Goal: Task Accomplishment & Management: Use online tool/utility

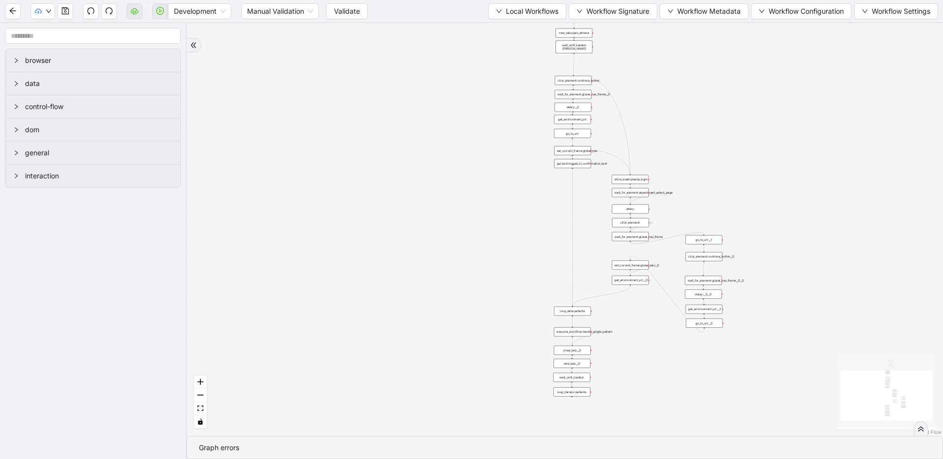
drag, startPoint x: 316, startPoint y: 128, endPoint x: 307, endPoint y: 151, distance: 25.4
click at [307, 151] on div "trigger loop_data:patients loop_iterator:patients execute_workflow:handle_singl…" at bounding box center [565, 229] width 757 height 413
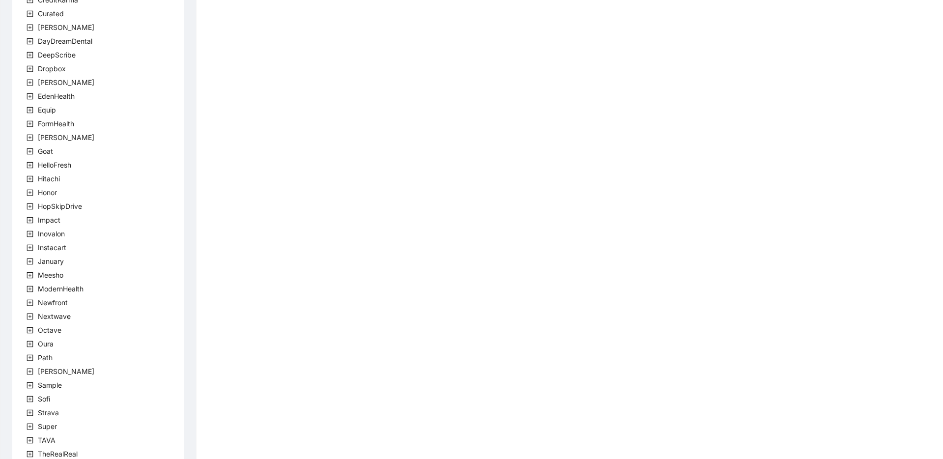
scroll to position [178, 0]
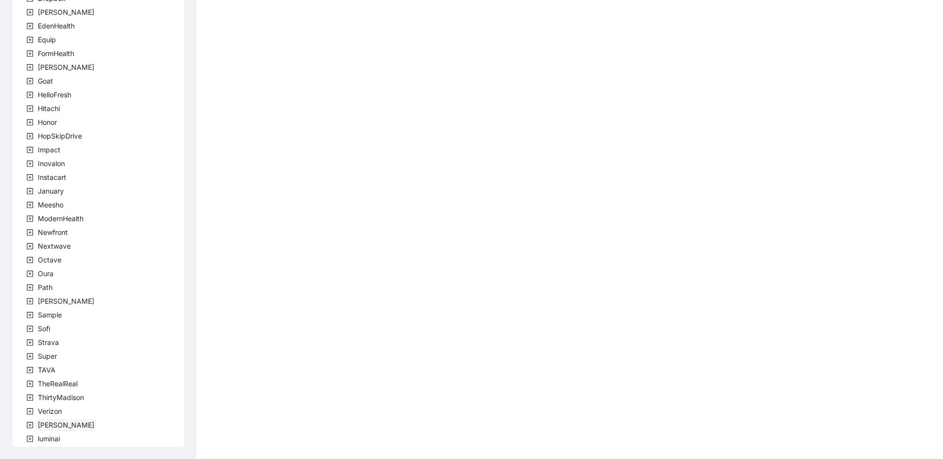
click at [42, 421] on span "[PERSON_NAME]" at bounding box center [66, 425] width 57 height 8
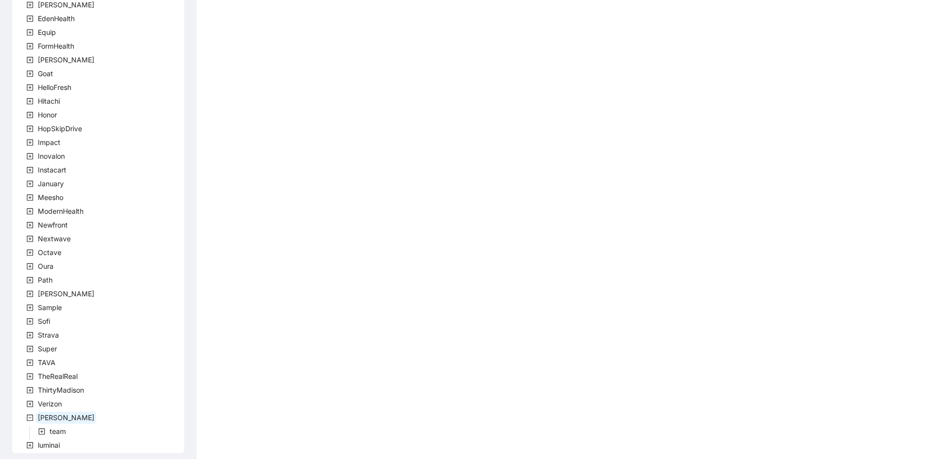
scroll to position [192, 0]
click at [63, 429] on span "team" at bounding box center [58, 425] width 20 height 12
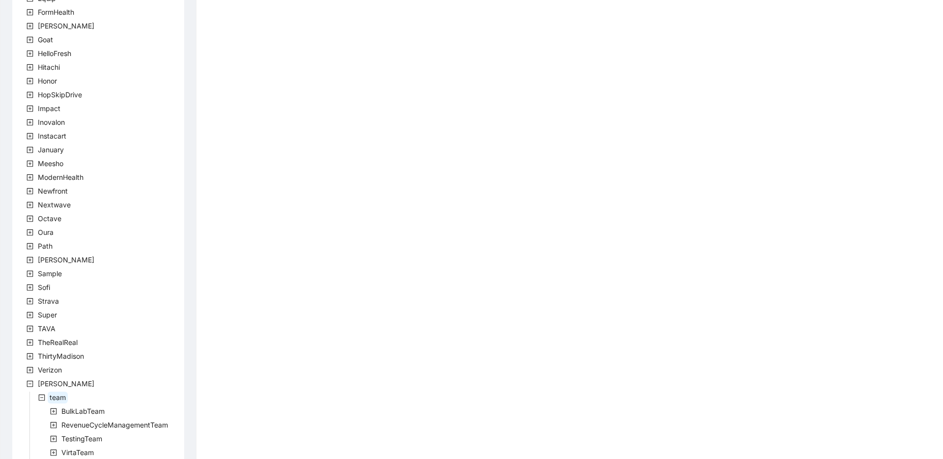
scroll to position [247, 0]
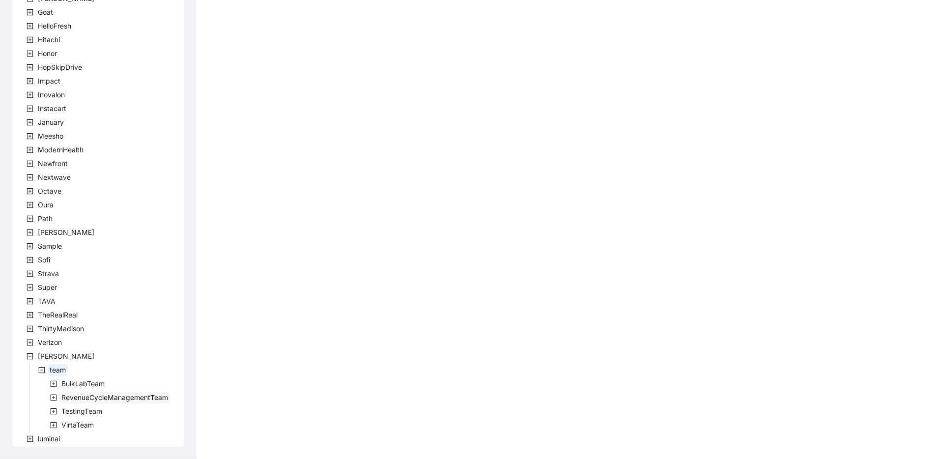
click at [90, 396] on span "RevenueCycleManagementTeam" at bounding box center [114, 397] width 107 height 8
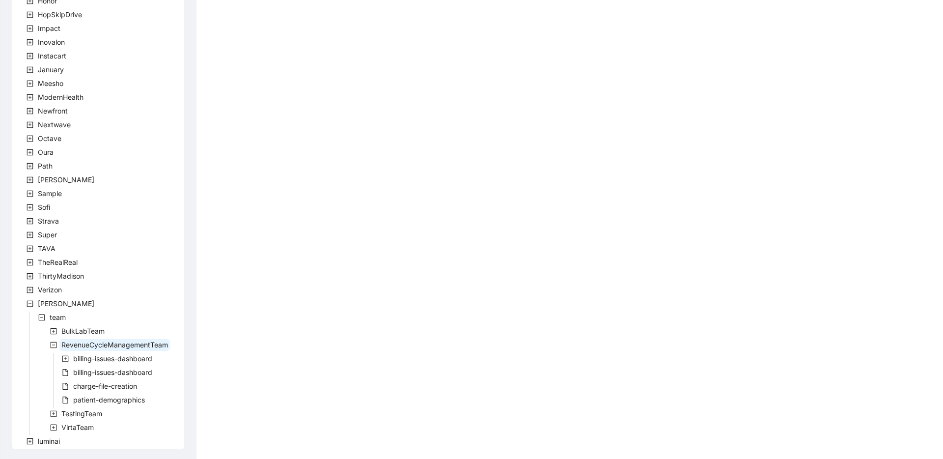
scroll to position [302, 0]
click at [88, 372] on span "billing-issues-dashboard" at bounding box center [112, 370] width 79 height 8
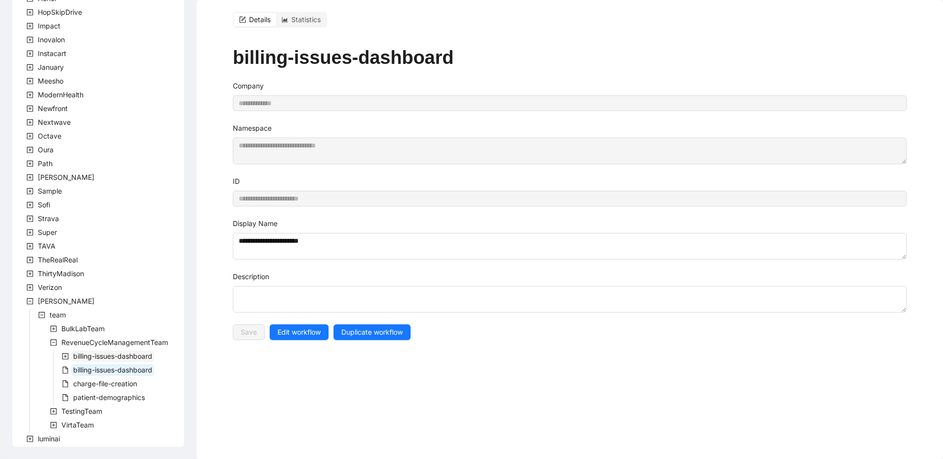
click at [84, 354] on span "billing-issues-dashboard" at bounding box center [112, 356] width 79 height 8
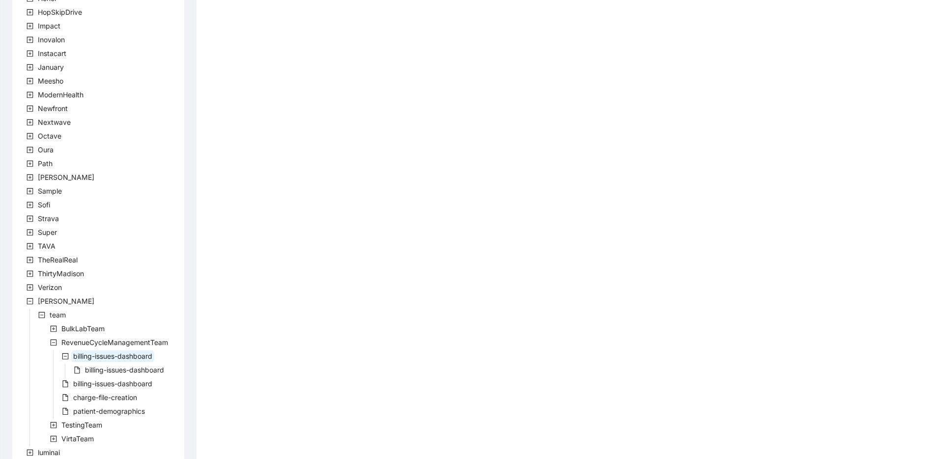
click at [84, 354] on span "billing-issues-dashboard" at bounding box center [112, 356] width 79 height 8
click at [65, 359] on icon "minus-square" at bounding box center [65, 356] width 6 height 6
click at [80, 395] on span "patient-demographics" at bounding box center [109, 397] width 72 height 8
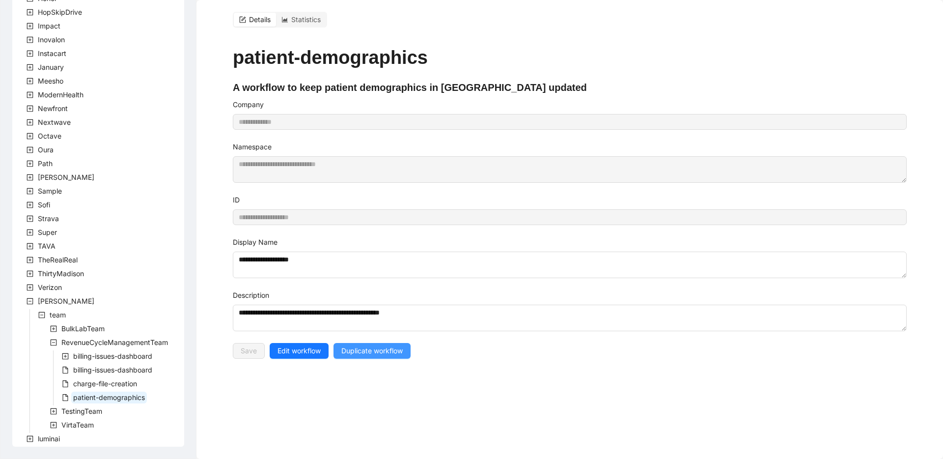
click at [359, 349] on span "Duplicate workflow" at bounding box center [371, 350] width 61 height 11
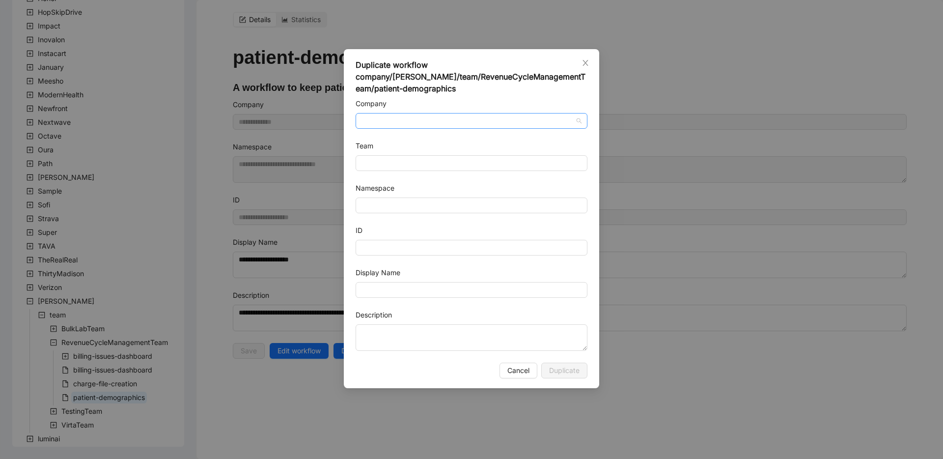
click at [404, 120] on input "Company" at bounding box center [472, 120] width 220 height 15
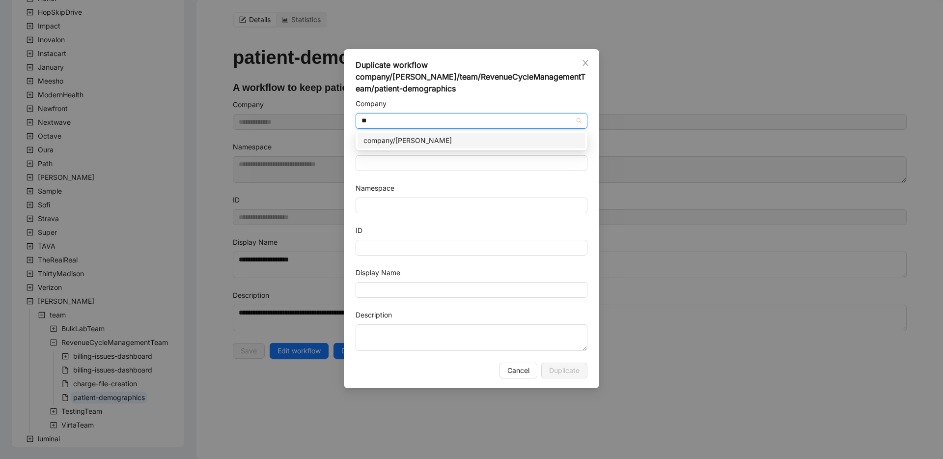
type input "***"
click at [435, 159] on input "Team" at bounding box center [472, 163] width 220 height 15
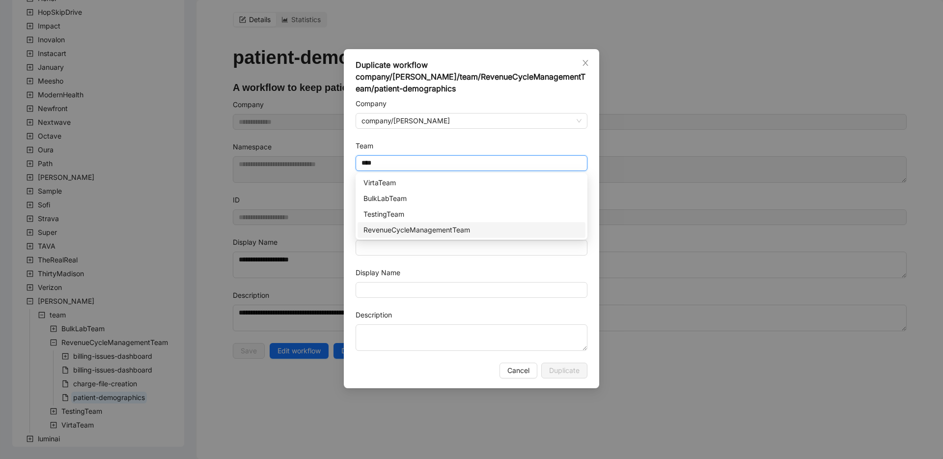
click at [422, 227] on div "RevenueCycleManagementTeam" at bounding box center [472, 230] width 216 height 11
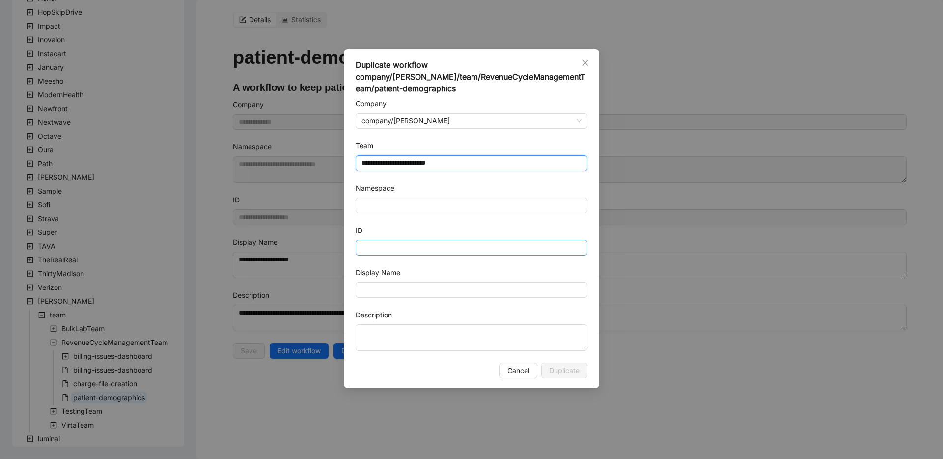
type input "**********"
click at [413, 253] on input "ID" at bounding box center [472, 248] width 232 height 16
type input "**********"
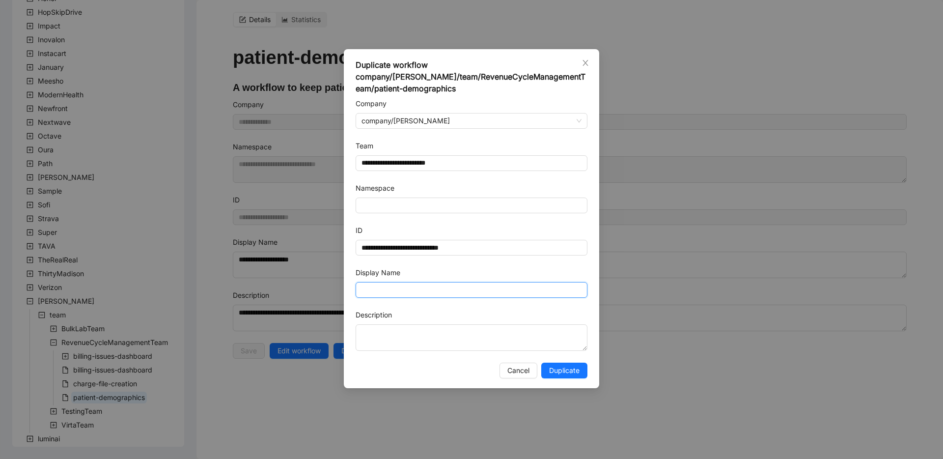
click at [387, 287] on input "Display Name" at bounding box center [472, 290] width 232 height 16
type input "**********"
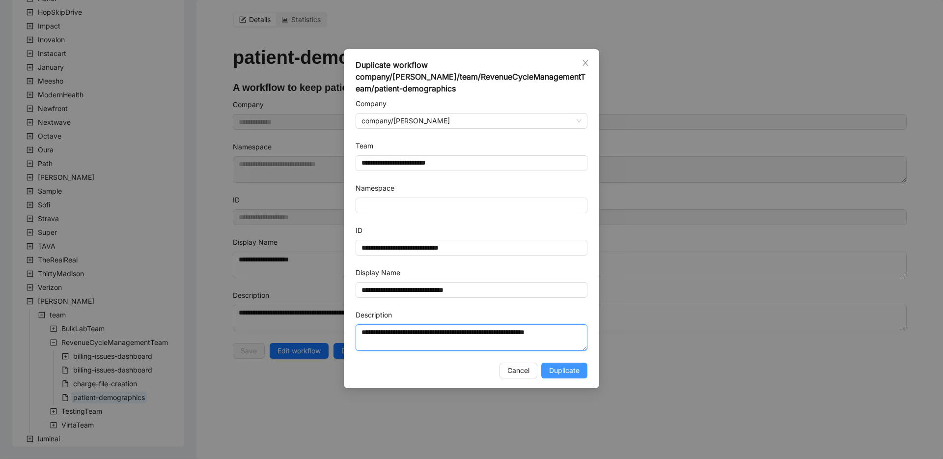
type textarea "**********"
click at [565, 363] on button "Duplicate" at bounding box center [564, 371] width 46 height 16
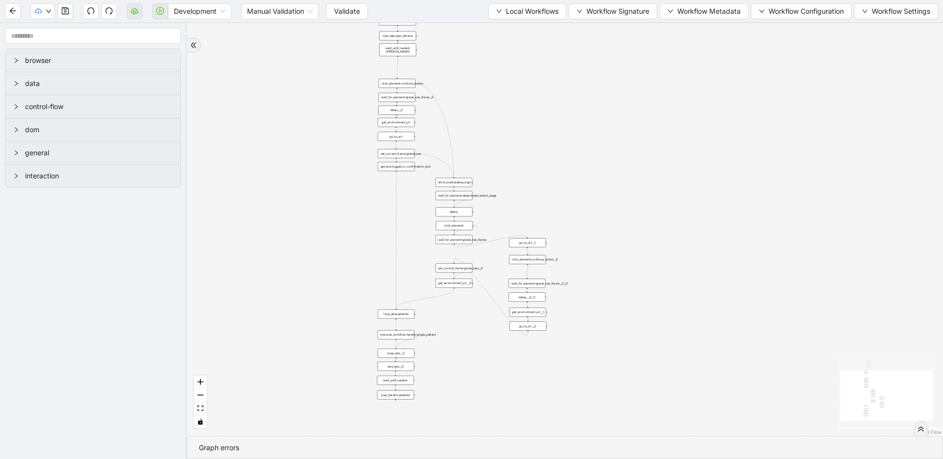
drag, startPoint x: 495, startPoint y: 125, endPoint x: 303, endPoint y: 164, distance: 195.9
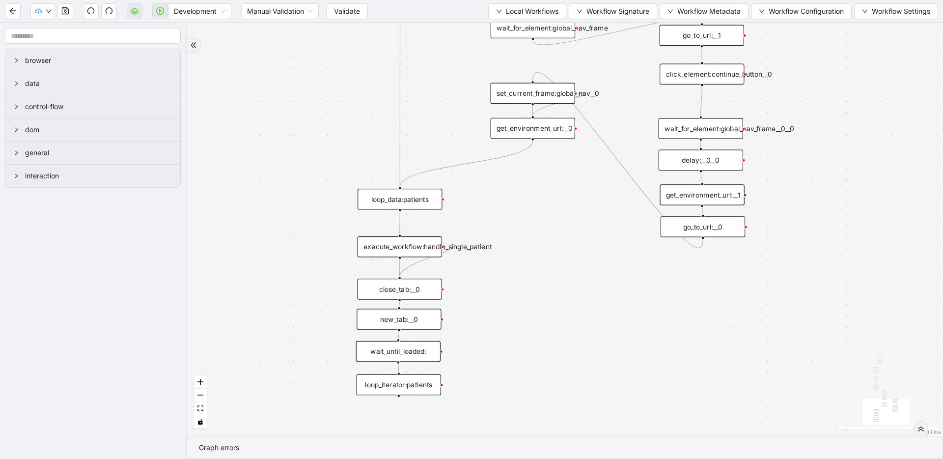
drag, startPoint x: 512, startPoint y: 333, endPoint x: 520, endPoint y: 275, distance: 58.5
click at [518, 280] on div "trigger loop_data:patients loop_iterator:patients execute_workflow:handle_singl…" at bounding box center [565, 229] width 757 height 413
click at [500, 3] on button "Local Workflows" at bounding box center [527, 11] width 78 height 16
click at [498, 27] on span "Select" at bounding box center [523, 30] width 64 height 11
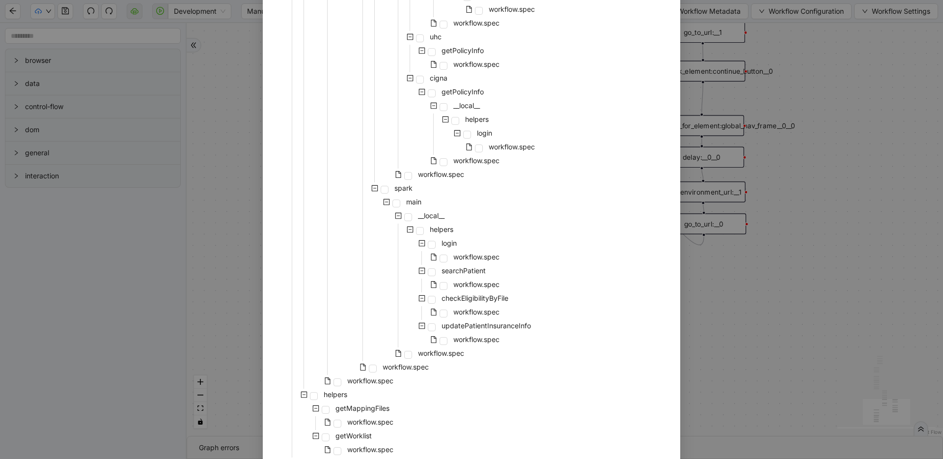
scroll to position [691, 0]
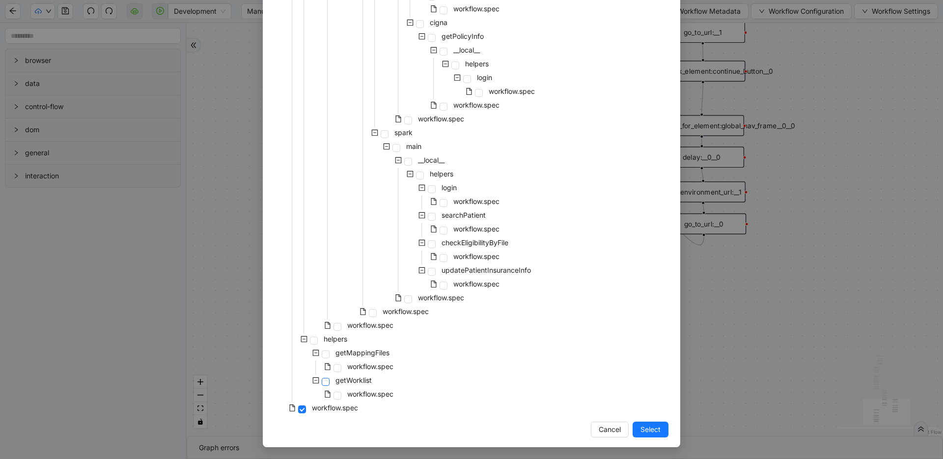
click at [322, 382] on span at bounding box center [326, 382] width 8 height 8
click at [641, 432] on span "Select" at bounding box center [651, 429] width 20 height 11
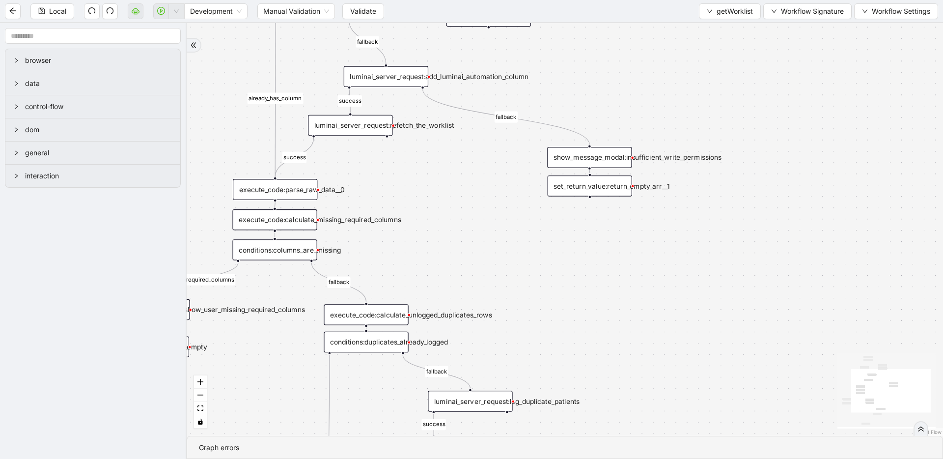
drag, startPoint x: 471, startPoint y: 170, endPoint x: 570, endPoint y: 359, distance: 212.7
click at [570, 359] on div "has_missing_required_columns fallback fallback success fallback already_has_col…" at bounding box center [565, 229] width 757 height 413
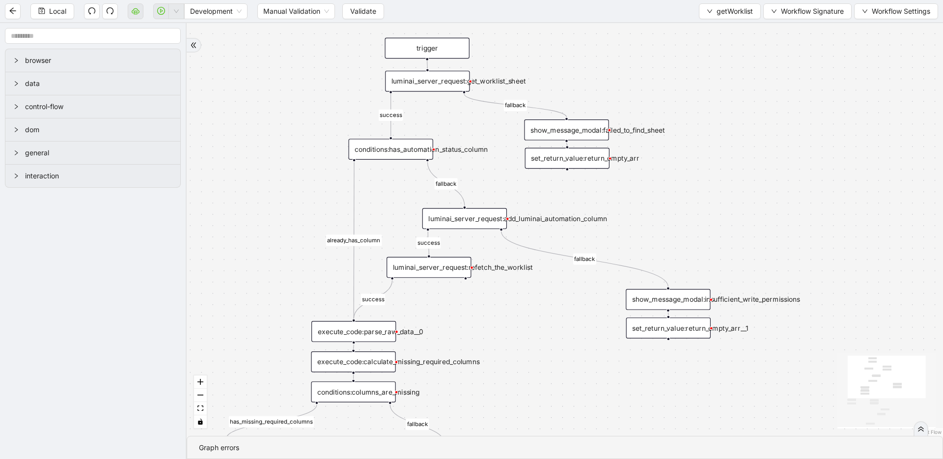
drag, startPoint x: 559, startPoint y: 338, endPoint x: 561, endPoint y: 366, distance: 28.1
click at [561, 366] on div "has_missing_required_columns fallback fallback success fallback already_has_col…" at bounding box center [565, 229] width 757 height 413
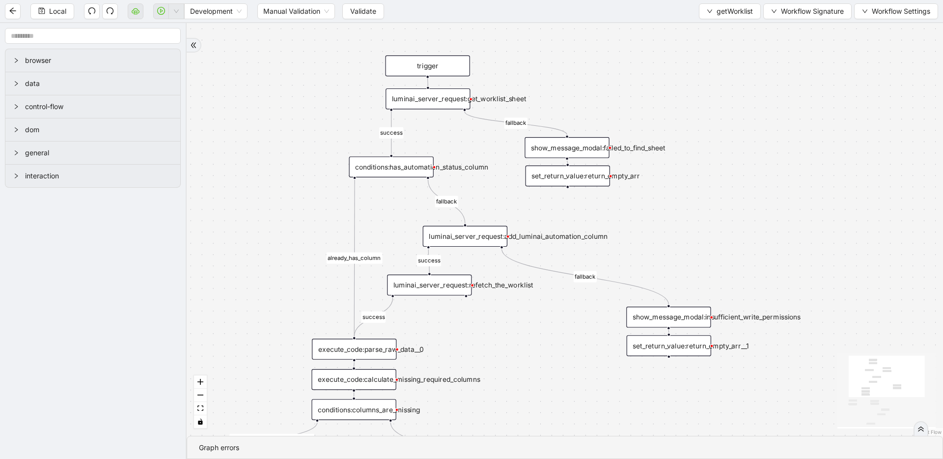
click at [438, 101] on div "luminai_server_request:get_worklist_sheet" at bounding box center [428, 98] width 85 height 21
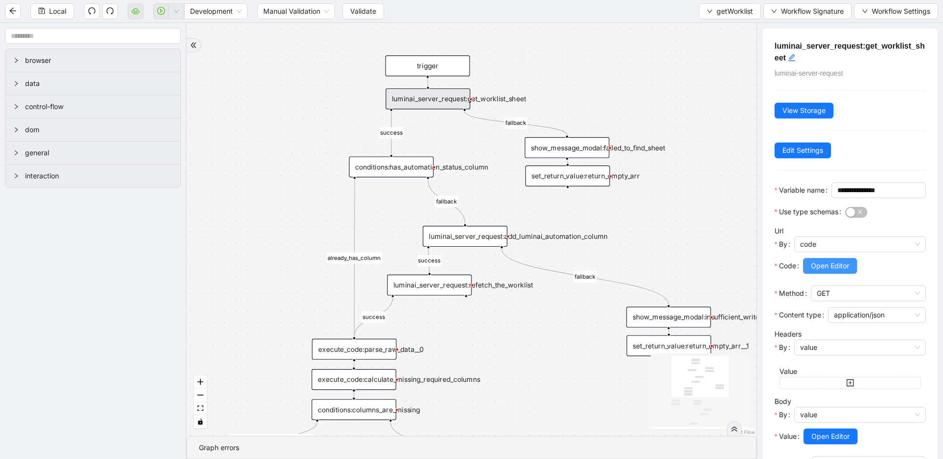
click at [827, 271] on span "Open Editor" at bounding box center [830, 265] width 38 height 11
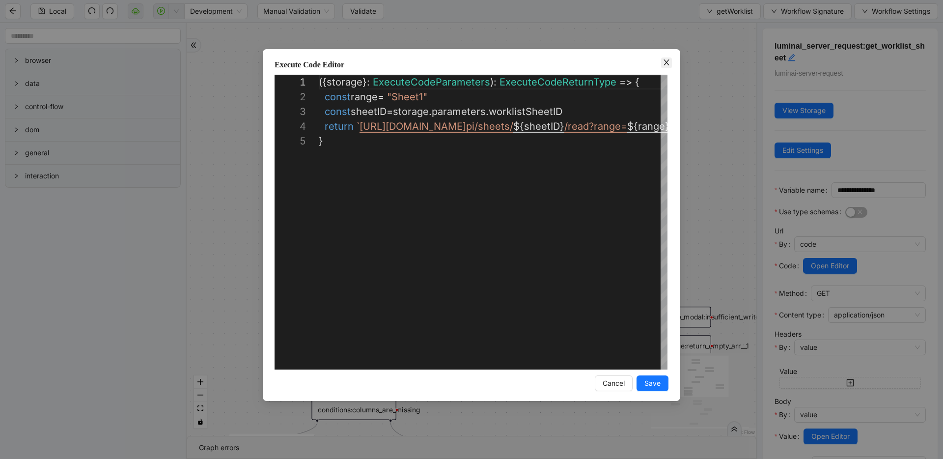
click at [666, 62] on icon "close" at bounding box center [667, 62] width 8 height 8
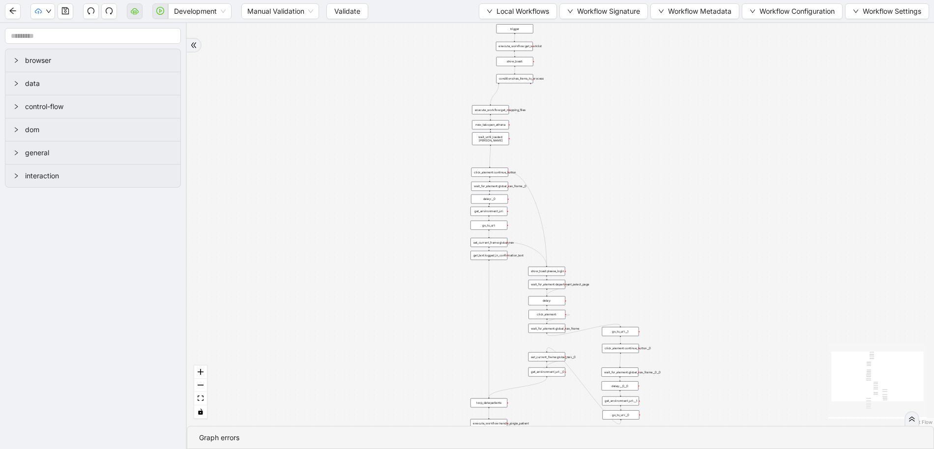
drag, startPoint x: 389, startPoint y: 116, endPoint x: 312, endPoint y: 223, distance: 131.2
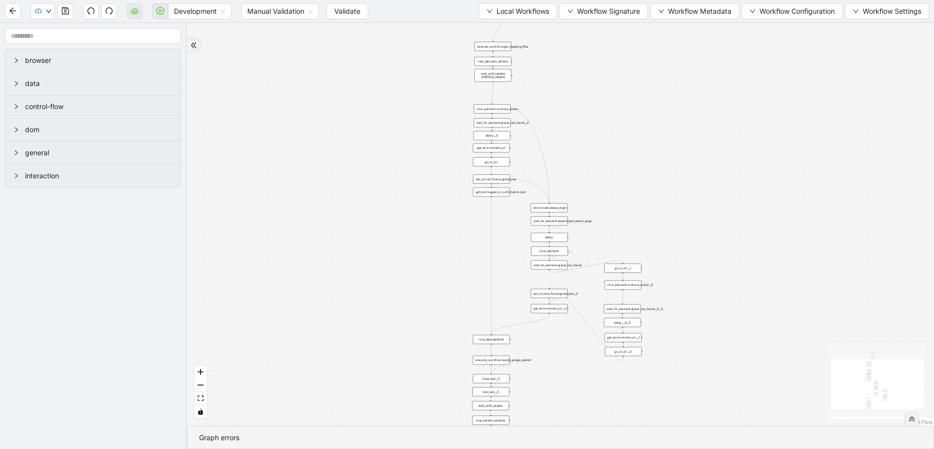
drag, startPoint x: 365, startPoint y: 211, endPoint x: 371, endPoint y: 113, distance: 97.5
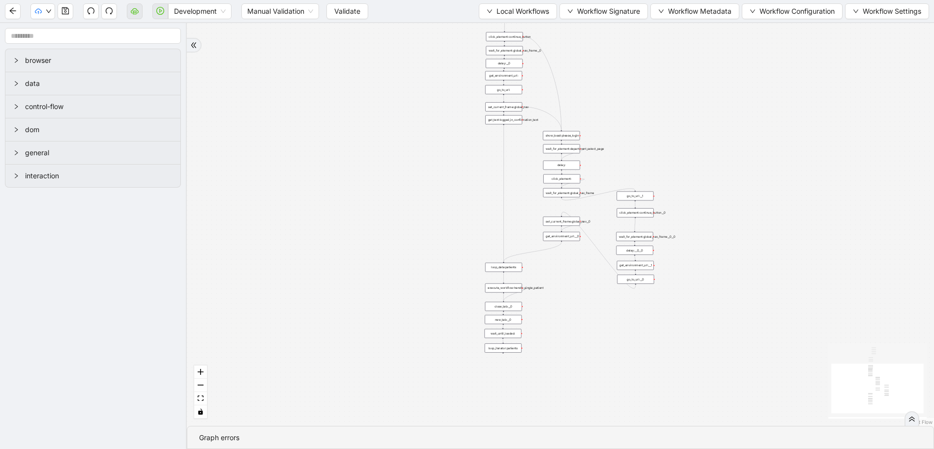
drag, startPoint x: 372, startPoint y: 113, endPoint x: 385, endPoint y: 41, distance: 72.9
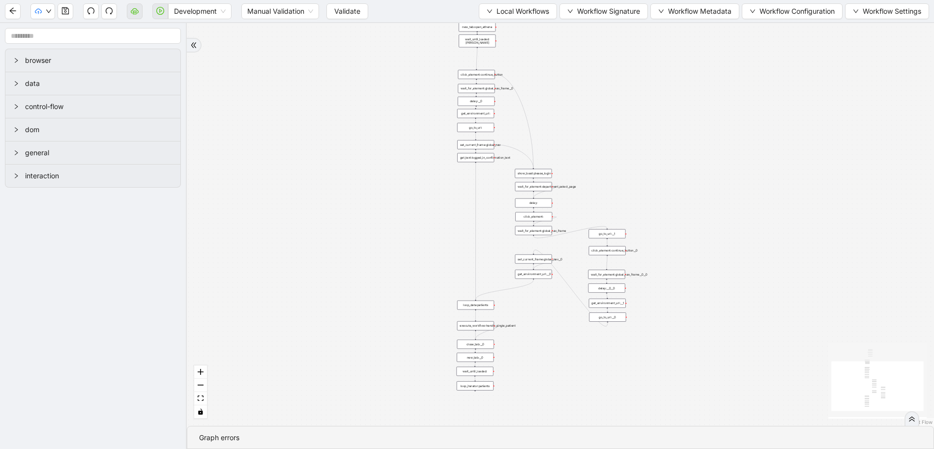
drag, startPoint x: 455, startPoint y: 184, endPoint x: 428, endPoint y: 222, distance: 46.8
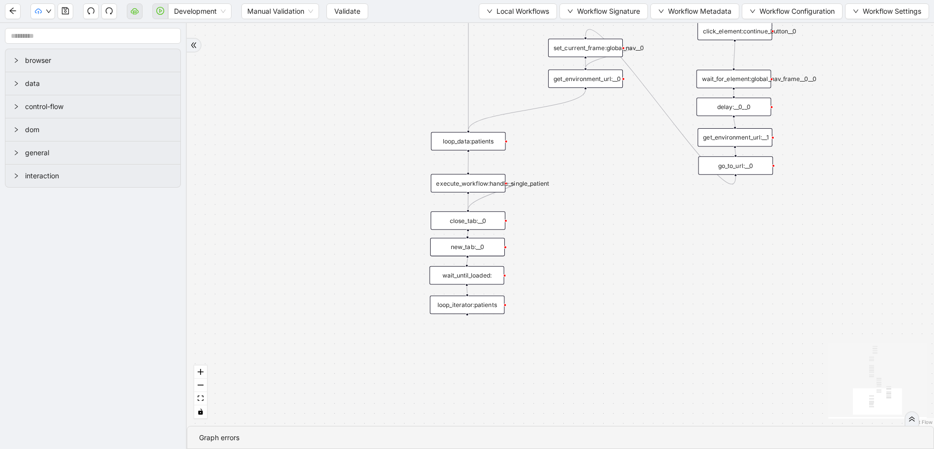
drag, startPoint x: 551, startPoint y: 338, endPoint x: 552, endPoint y: 244, distance: 93.8
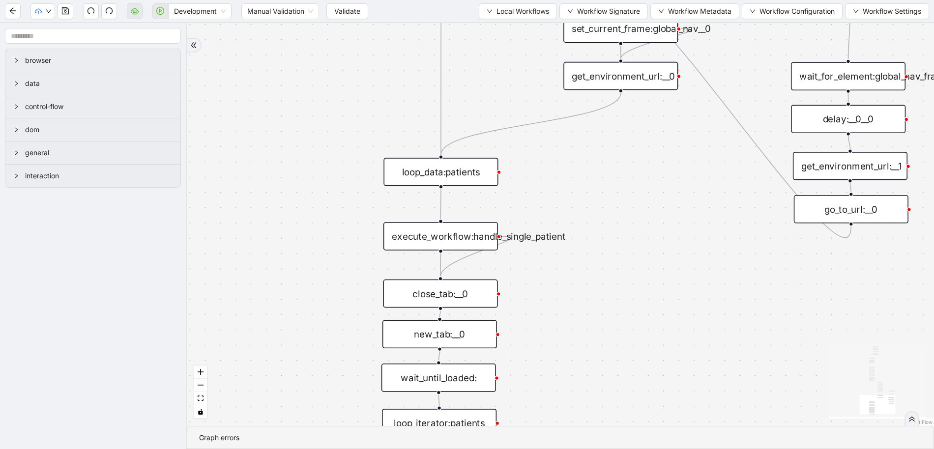
drag, startPoint x: 549, startPoint y: 263, endPoint x: 547, endPoint y: 301, distance: 37.9
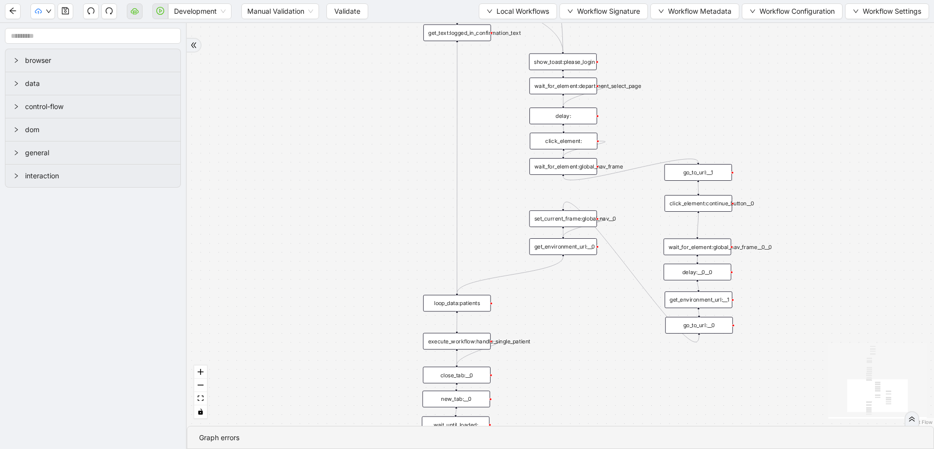
drag, startPoint x: 575, startPoint y: 206, endPoint x: 550, endPoint y: 282, distance: 79.9
click at [501, 8] on span "Local Workflows" at bounding box center [522, 11] width 53 height 11
click at [500, 26] on span "Select" at bounding box center [513, 30] width 64 height 11
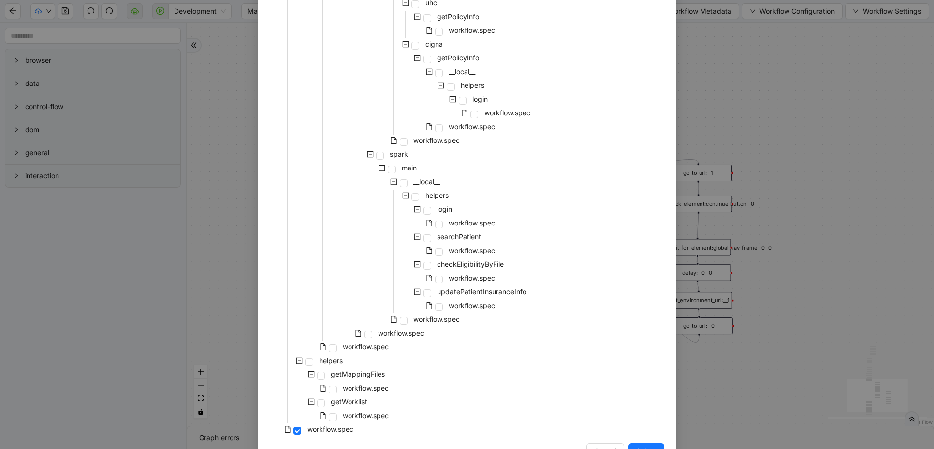
scroll to position [701, 0]
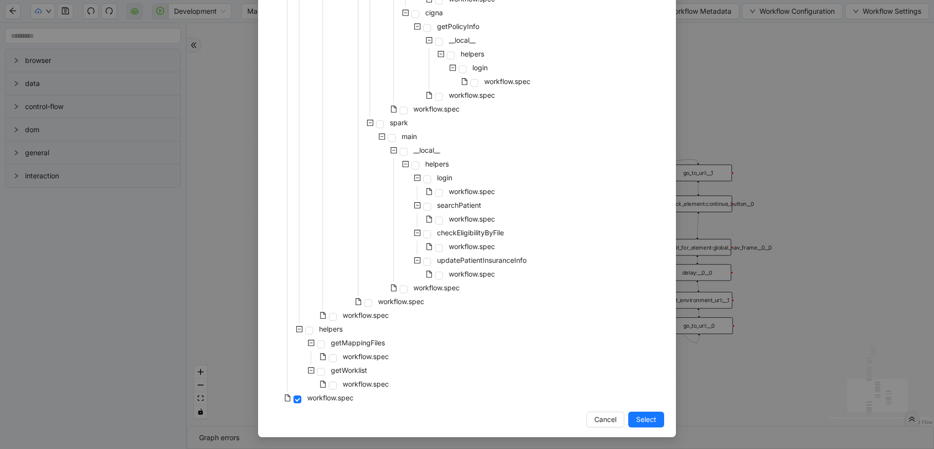
click at [321, 373] on div "getWorklist" at bounding box center [319, 372] width 99 height 14
click at [318, 372] on span at bounding box center [321, 372] width 8 height 8
click at [655, 421] on button "Select" at bounding box center [646, 420] width 36 height 16
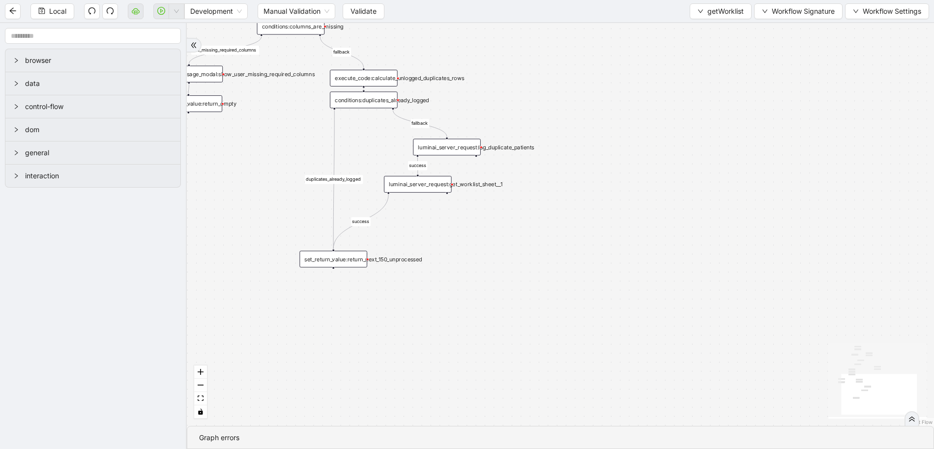
drag, startPoint x: 630, startPoint y: 347, endPoint x: 644, endPoint y: 177, distance: 170.6
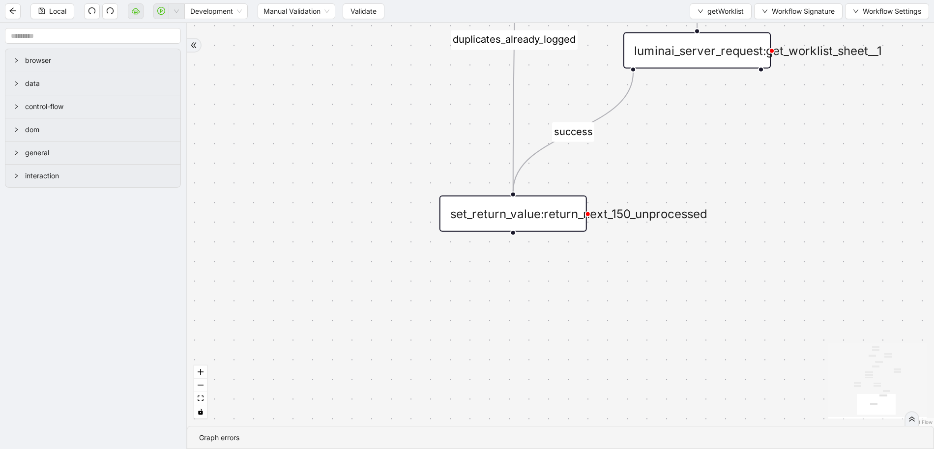
drag, startPoint x: 372, startPoint y: 290, endPoint x: 598, endPoint y: 280, distance: 226.7
click at [566, 219] on div "set_return_value:return_next_150_unprocessed" at bounding box center [512, 214] width 147 height 36
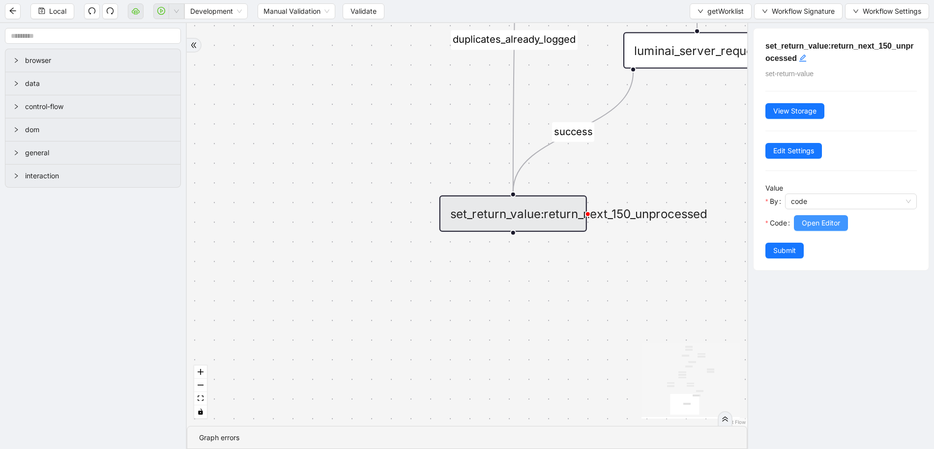
click at [832, 226] on span "Open Editor" at bounding box center [820, 223] width 38 height 11
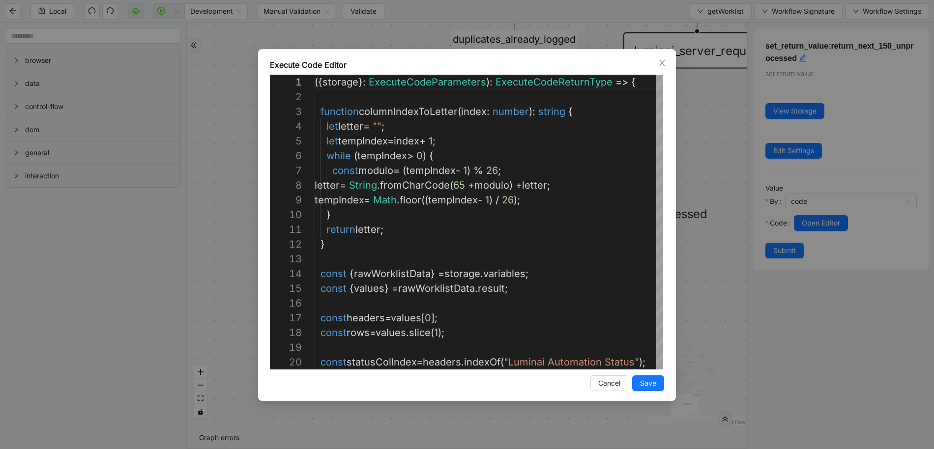
scroll to position [147, 0]
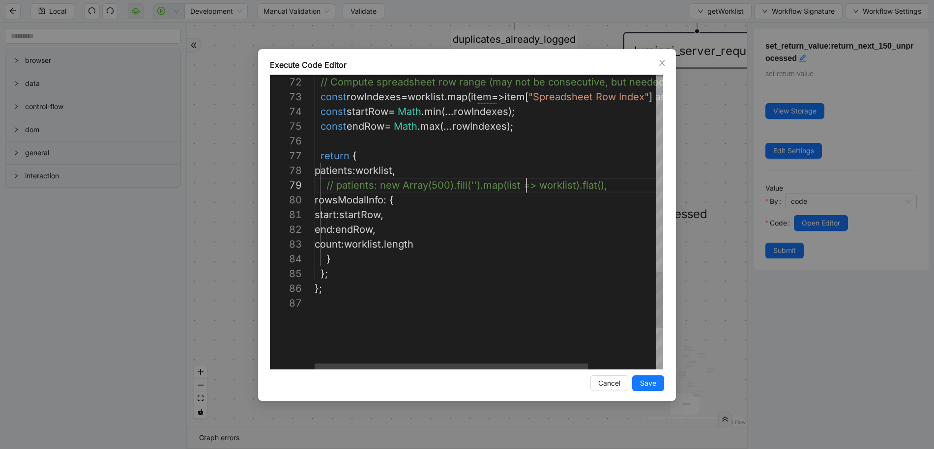
type textarea "**********"
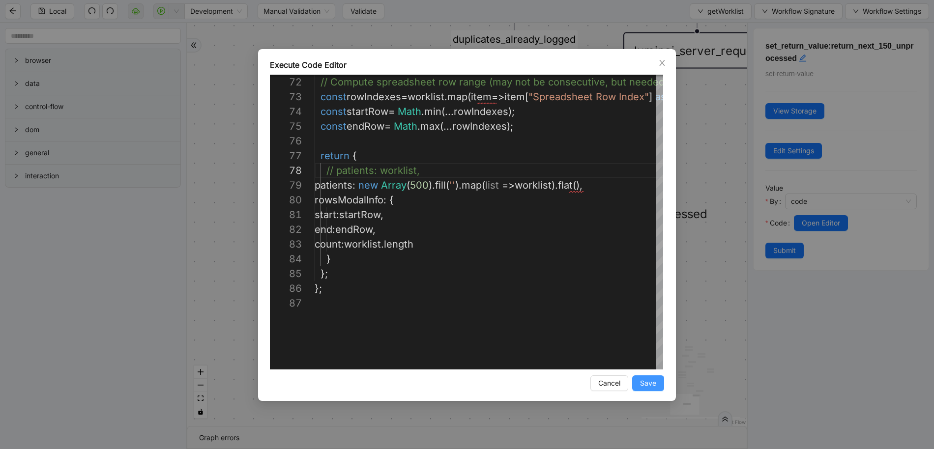
click at [645, 382] on span "Save" at bounding box center [648, 383] width 16 height 11
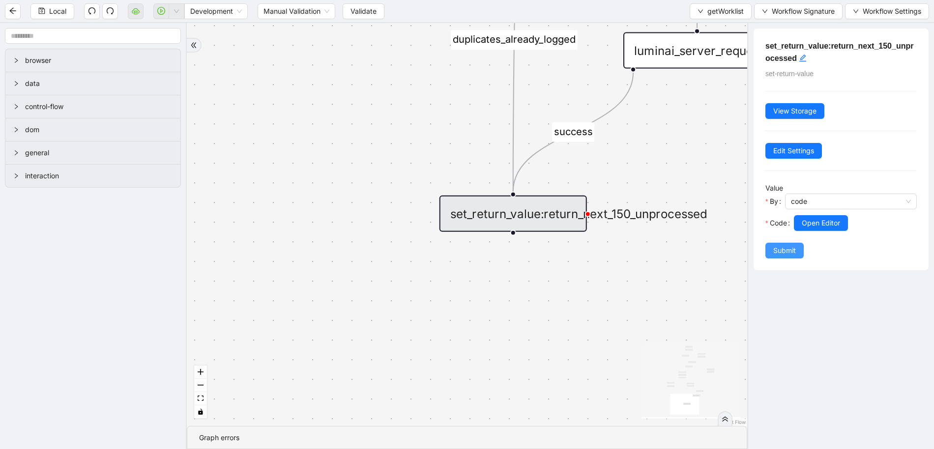
click at [795, 250] on button "Submit" at bounding box center [784, 251] width 38 height 16
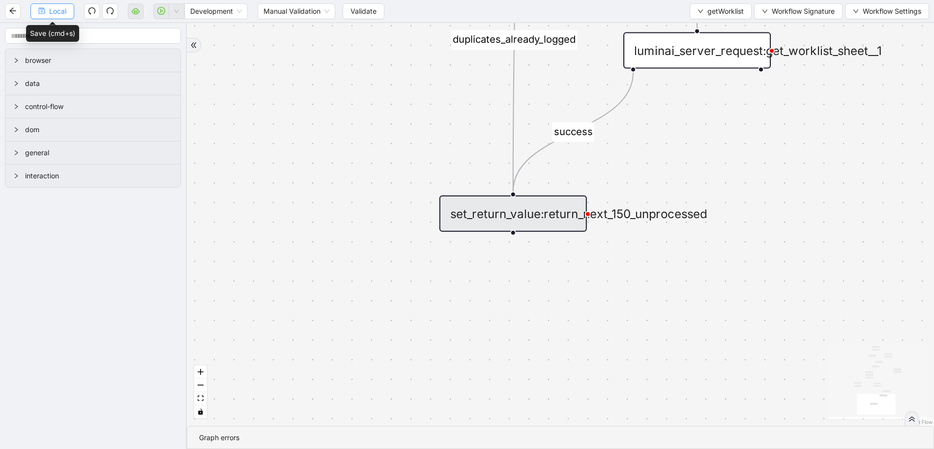
click at [68, 16] on button "Local" at bounding box center [52, 11] width 44 height 16
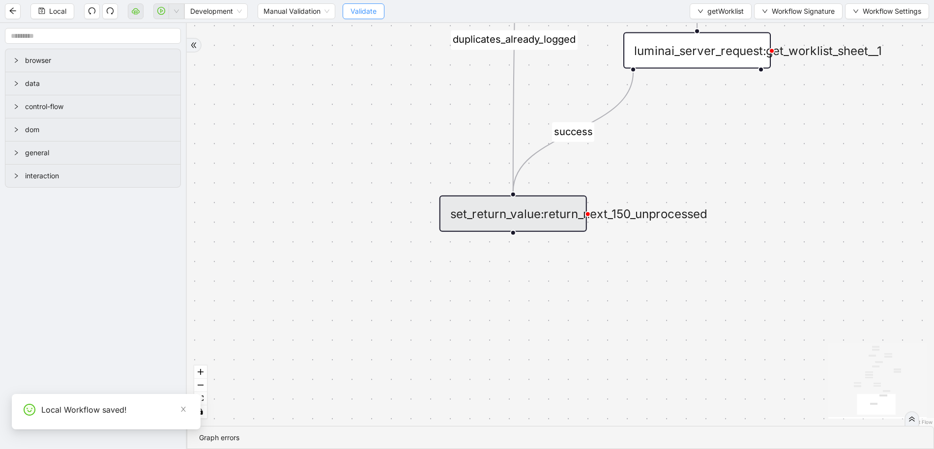
click at [368, 7] on span "Validate" at bounding box center [363, 11] width 26 height 11
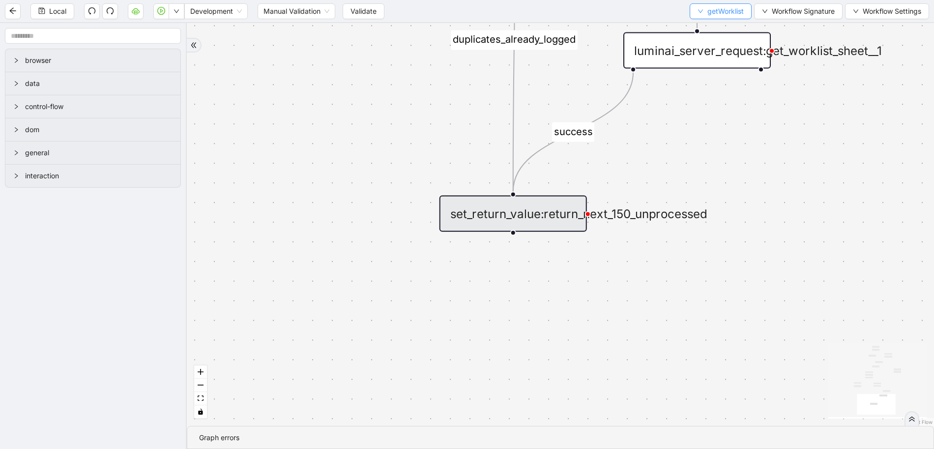
click at [715, 12] on span "getWorklist" at bounding box center [725, 11] width 36 height 11
click at [711, 27] on span "Select" at bounding box center [718, 30] width 47 height 11
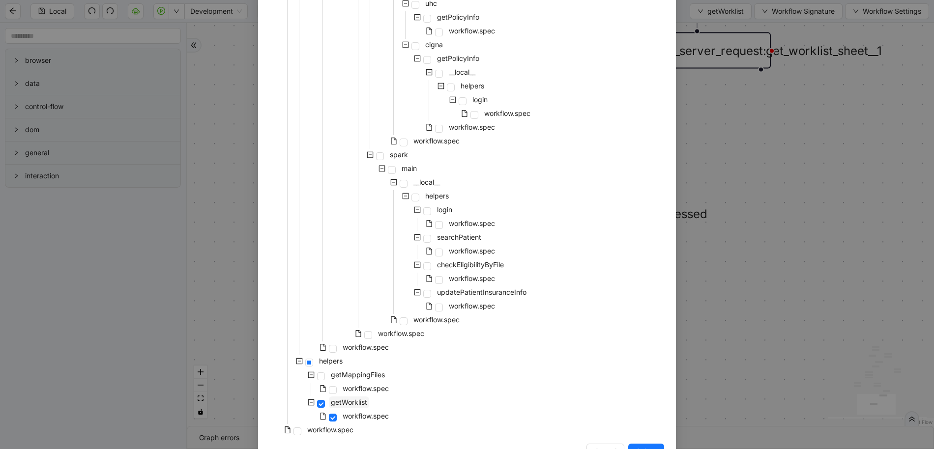
scroll to position [701, 0]
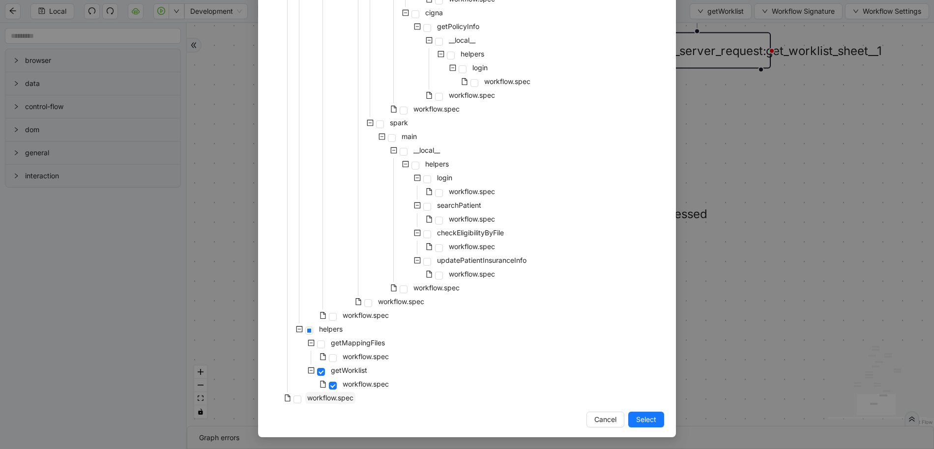
click at [330, 397] on span "workflow.spec" at bounding box center [330, 398] width 46 height 8
click at [648, 415] on span "Select" at bounding box center [646, 419] width 20 height 11
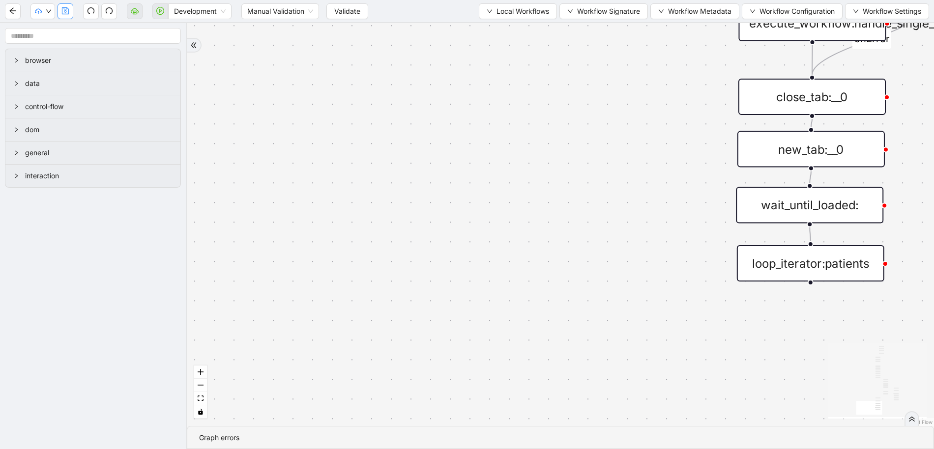
click at [70, 12] on button "button" at bounding box center [65, 11] width 16 height 16
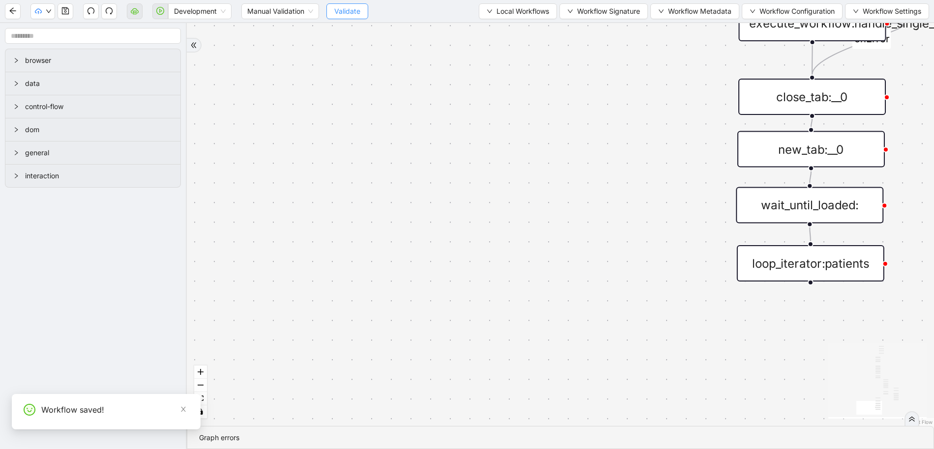
click at [359, 12] on span "Validate" at bounding box center [347, 11] width 26 height 11
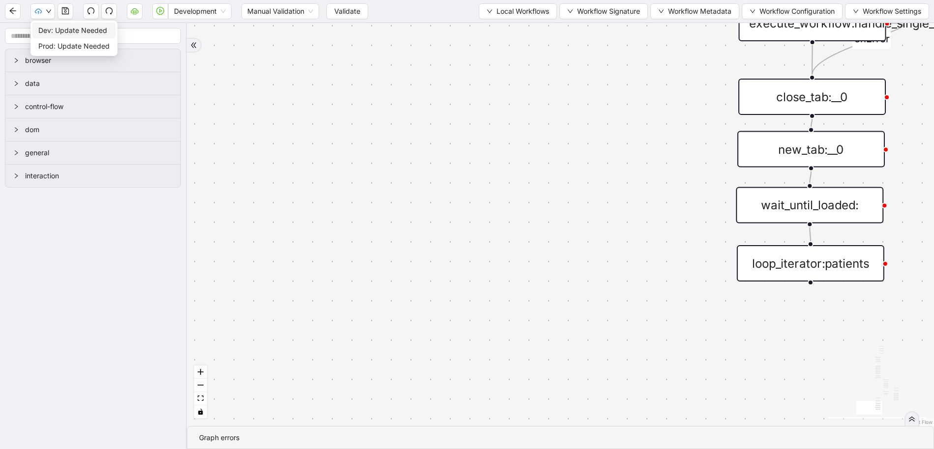
click at [49, 30] on span "Dev: Update Needed" at bounding box center [73, 30] width 71 height 11
click at [793, 12] on span "Workflow Configuration" at bounding box center [796, 11] width 75 height 11
click at [791, 33] on span "Type" at bounding box center [789, 30] width 87 height 11
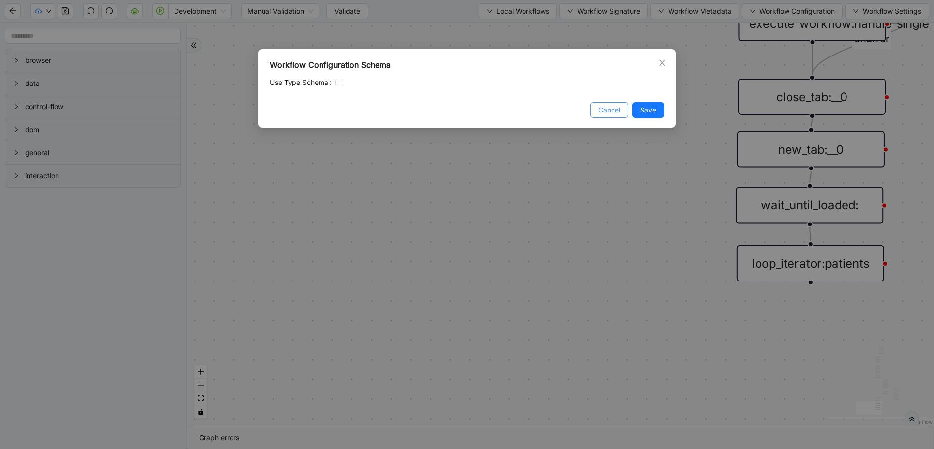
click at [595, 110] on button "Cancel" at bounding box center [609, 110] width 38 height 16
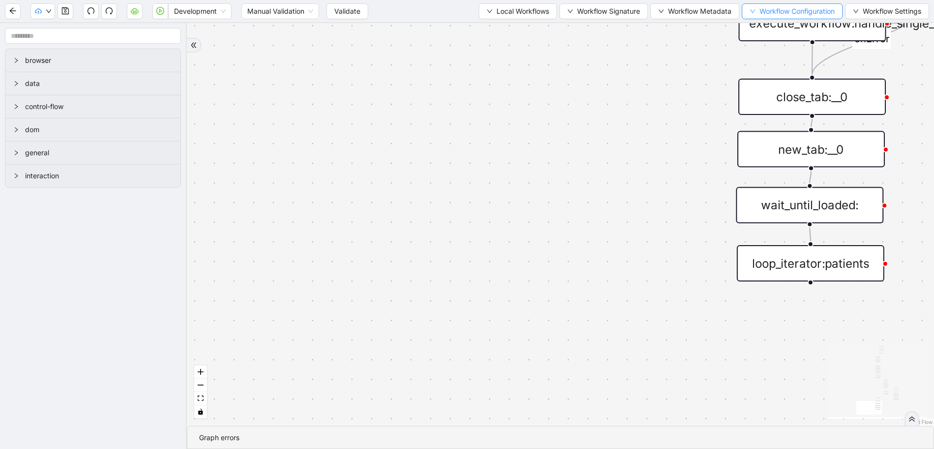
click at [760, 13] on span "Workflow Configuration" at bounding box center [796, 11] width 75 height 11
click at [764, 46] on span "Value" at bounding box center [789, 46] width 87 height 11
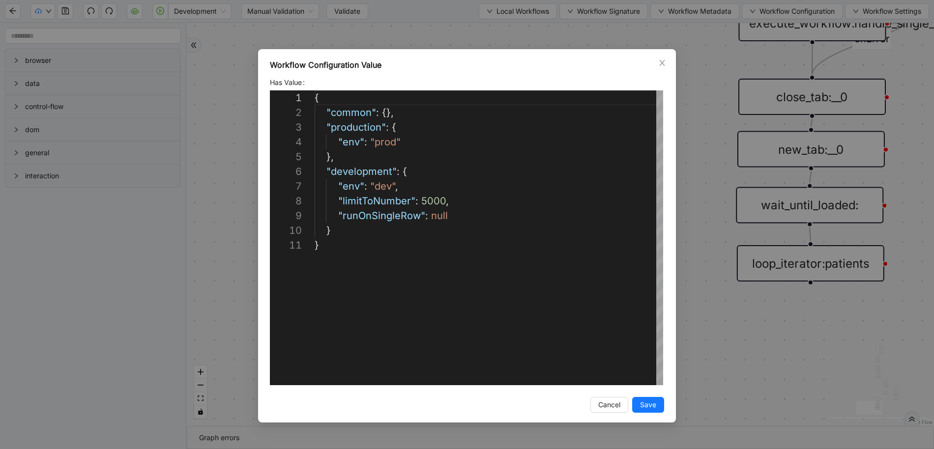
scroll to position [147, 0]
click at [718, 191] on div "**********" at bounding box center [467, 224] width 934 height 449
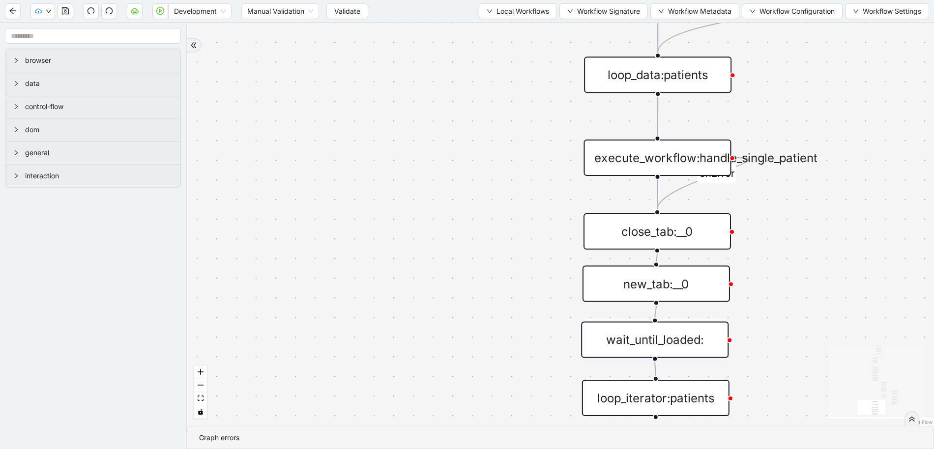
drag, startPoint x: 692, startPoint y: 144, endPoint x: 538, endPoint y: 279, distance: 204.8
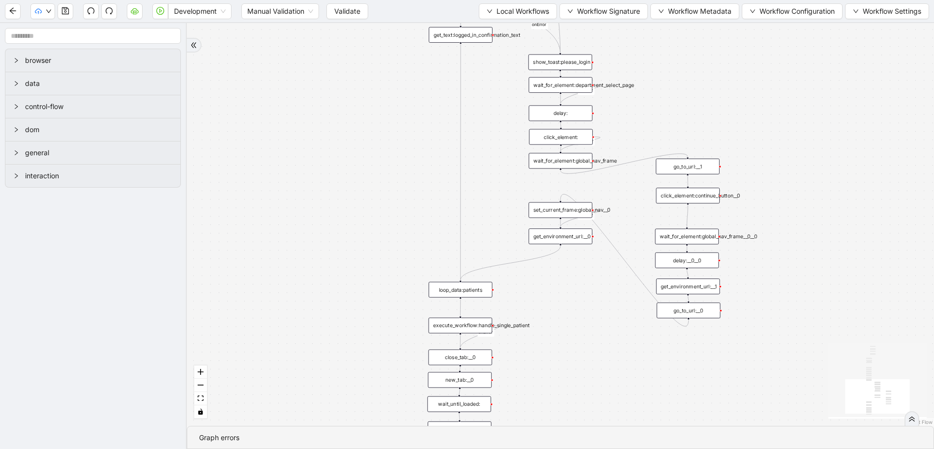
drag, startPoint x: 738, startPoint y: 118, endPoint x: 595, endPoint y: 273, distance: 211.7
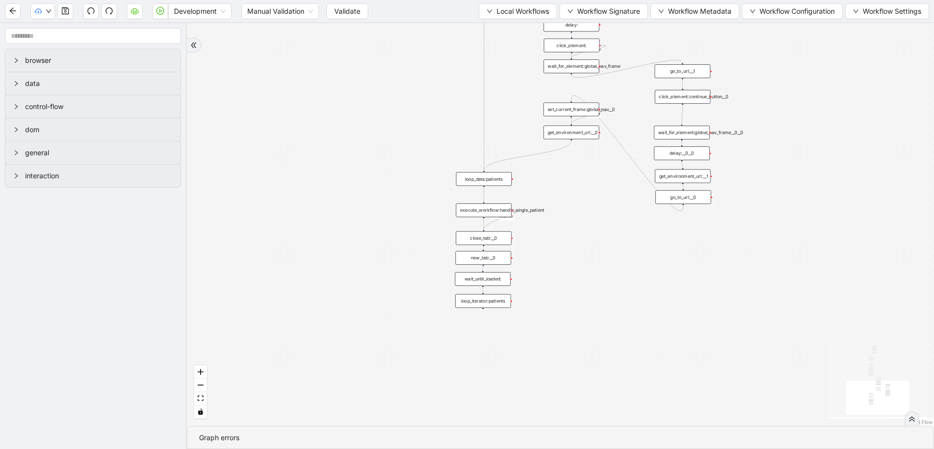
drag, startPoint x: 576, startPoint y: 347, endPoint x: 573, endPoint y: 252, distance: 95.9
click at [573, 252] on div "has_unprocessed_items onError onError onError onError onError onError trigger l…" at bounding box center [560, 224] width 747 height 403
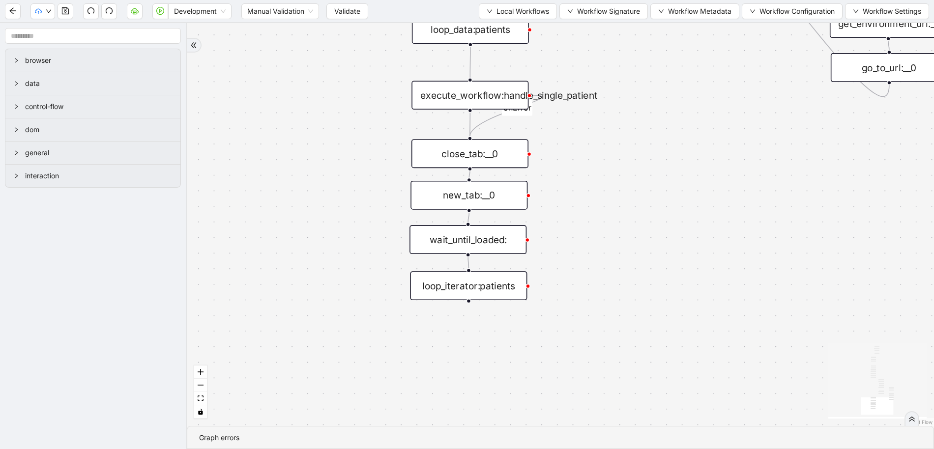
drag, startPoint x: 551, startPoint y: 251, endPoint x: 611, endPoint y: 181, distance: 92.7
click at [611, 181] on div "has_unprocessed_items onError onError onError onError onError onError trigger l…" at bounding box center [560, 224] width 747 height 403
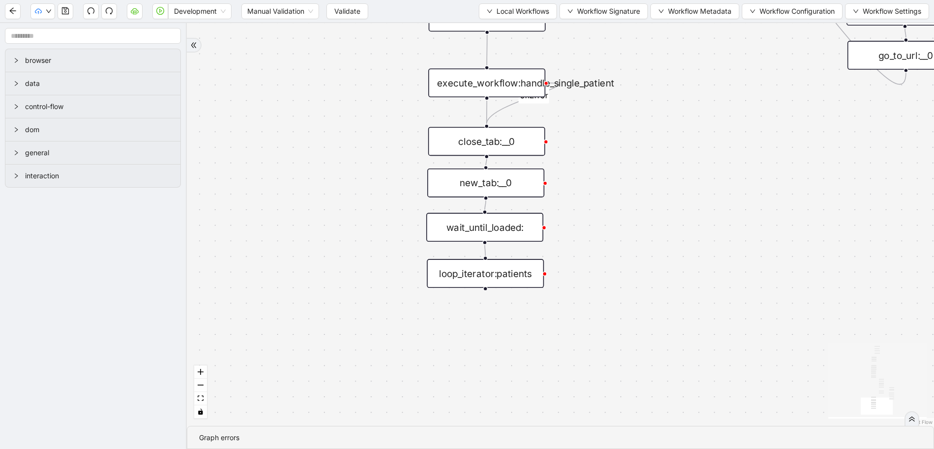
drag, startPoint x: 607, startPoint y: 230, endPoint x: 626, endPoint y: 232, distance: 19.3
click at [627, 241] on div "has_unprocessed_items onError onError onError onError onError onError trigger l…" at bounding box center [560, 224] width 747 height 403
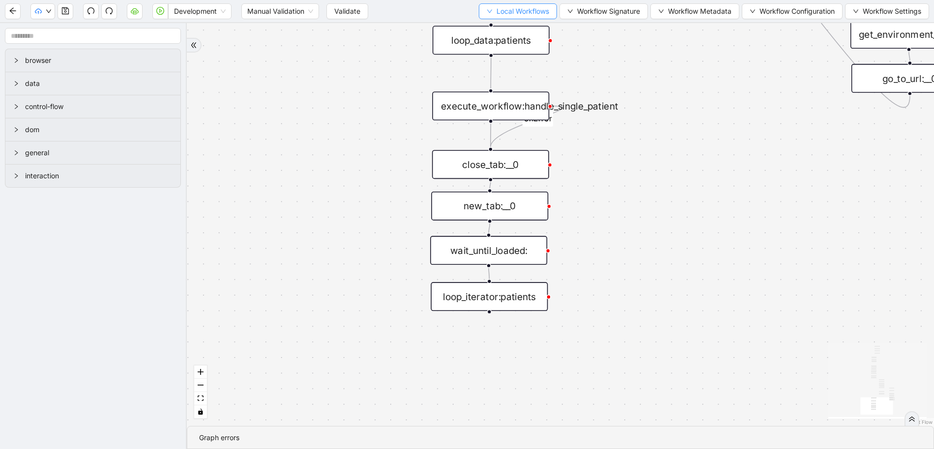
click at [486, 10] on icon "down" at bounding box center [489, 11] width 6 height 6
click at [485, 28] on span "Select" at bounding box center [513, 30] width 64 height 11
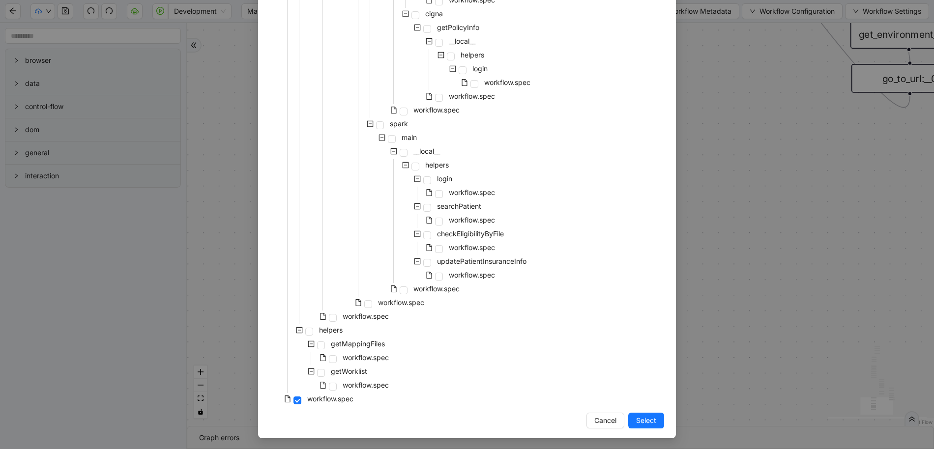
scroll to position [701, 0]
click at [319, 372] on span at bounding box center [321, 372] width 8 height 8
click at [650, 415] on span "Select" at bounding box center [646, 419] width 20 height 11
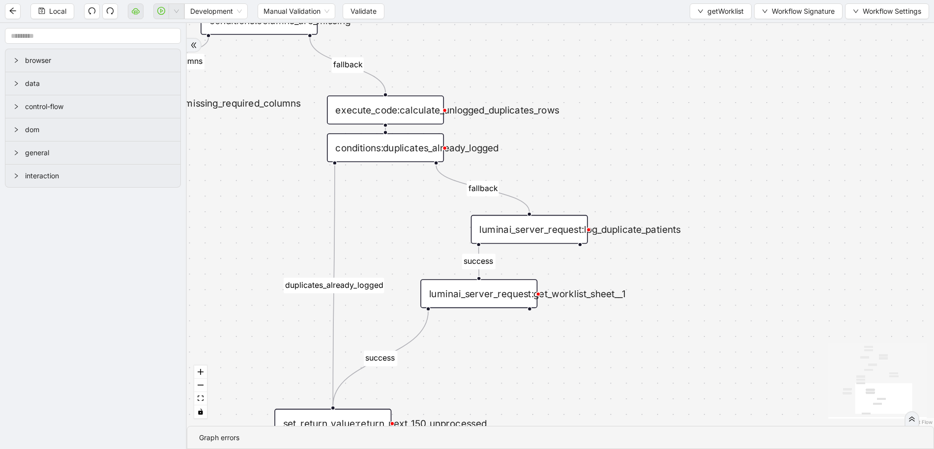
drag, startPoint x: 602, startPoint y: 236, endPoint x: 672, endPoint y: 384, distance: 163.7
click at [672, 384] on div "has_missing_required_columns fallback fallback success fallback already_has_col…" at bounding box center [560, 224] width 747 height 403
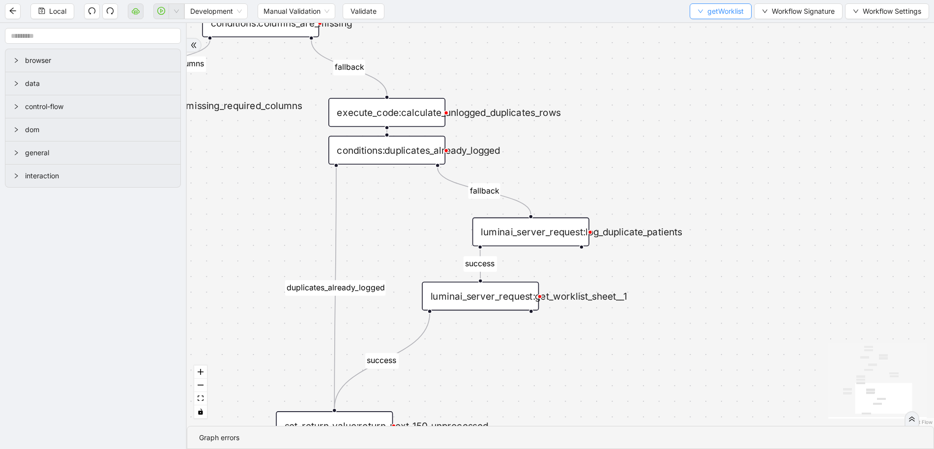
click at [707, 8] on span "getWorklist" at bounding box center [725, 11] width 36 height 11
click at [695, 31] on span "Select" at bounding box center [718, 30] width 47 height 11
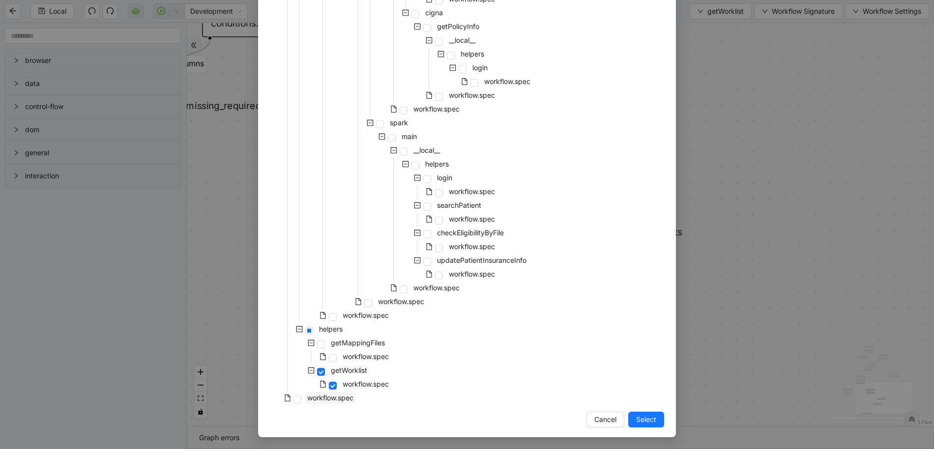
click at [320, 397] on span "workflow.spec" at bounding box center [330, 398] width 46 height 8
click at [657, 420] on button "Select" at bounding box center [646, 420] width 36 height 16
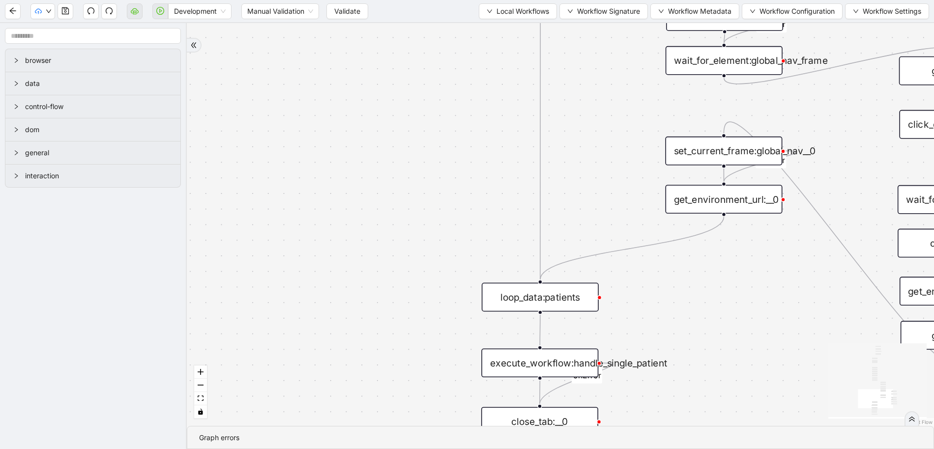
drag, startPoint x: 647, startPoint y: 87, endPoint x: 581, endPoint y: 290, distance: 213.6
click at [581, 314] on div "has_unprocessed_items onError onError onError onError onError onError trigger l…" at bounding box center [560, 224] width 747 height 403
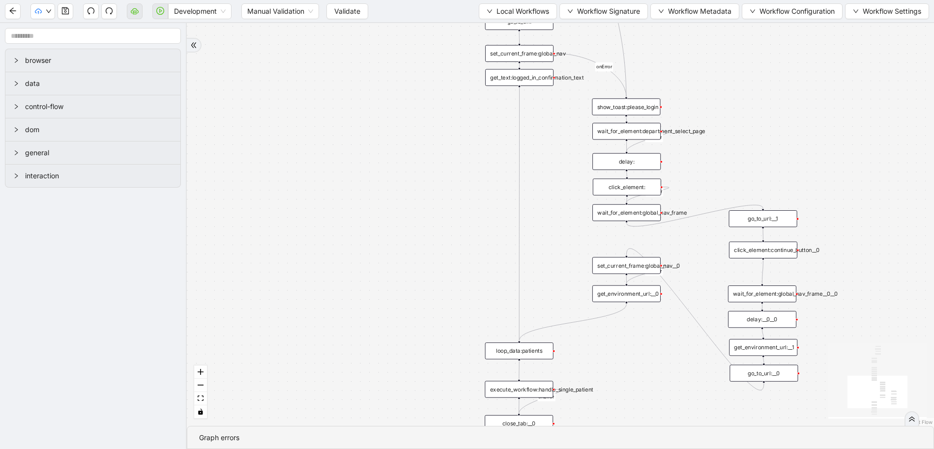
drag, startPoint x: 546, startPoint y: 188, endPoint x: 505, endPoint y: 423, distance: 238.1
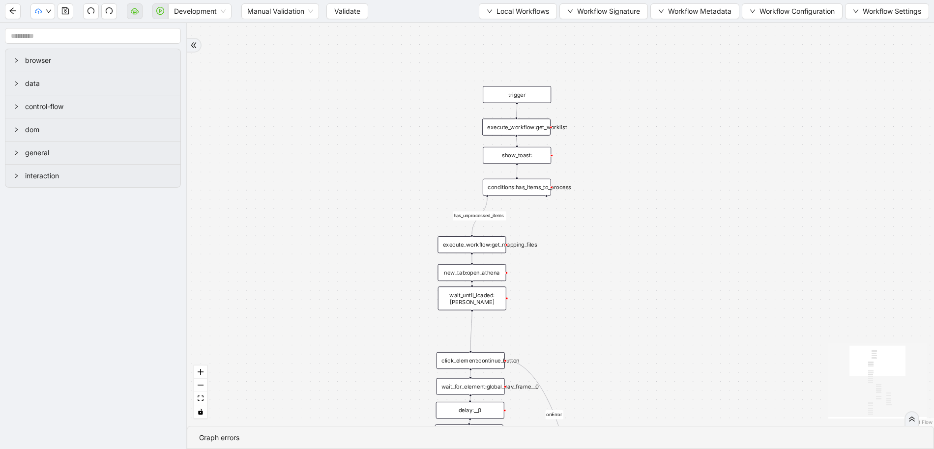
drag, startPoint x: 618, startPoint y: 188, endPoint x: 607, endPoint y: 394, distance: 206.1
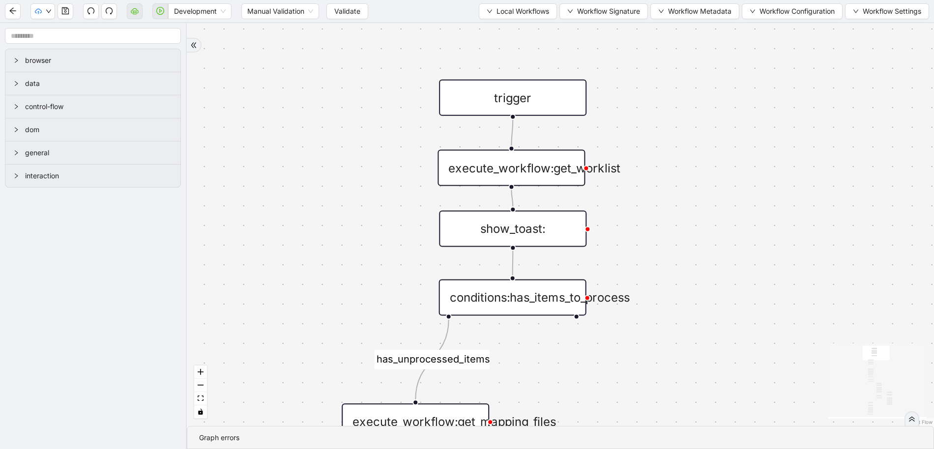
click at [533, 167] on div "execute_workflow:get_worklist" at bounding box center [510, 168] width 147 height 36
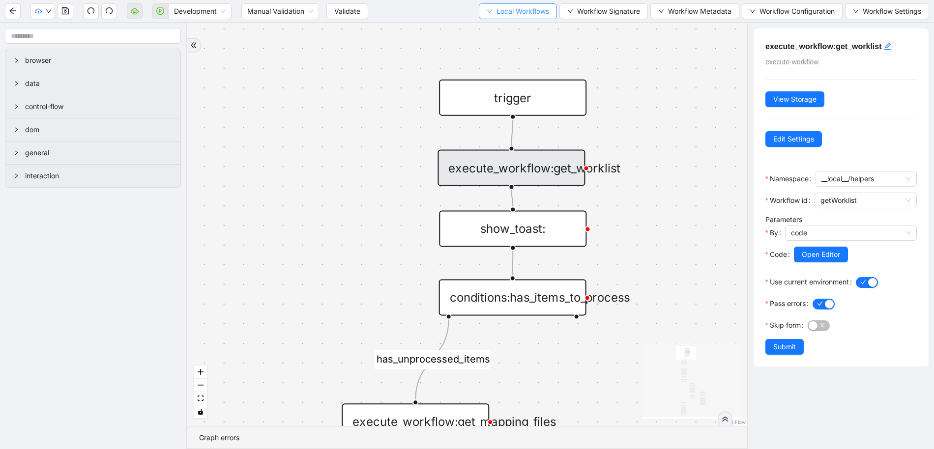
click at [490, 6] on button "Local Workflows" at bounding box center [518, 11] width 78 height 16
click at [490, 26] on span "Select" at bounding box center [513, 30] width 64 height 11
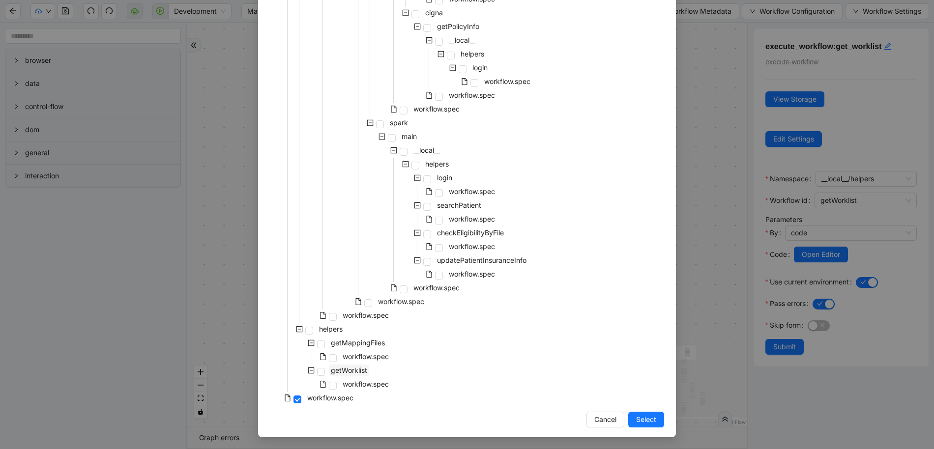
click at [336, 368] on span "getWorklist" at bounding box center [349, 370] width 36 height 8
click at [637, 421] on span "Select" at bounding box center [646, 419] width 20 height 11
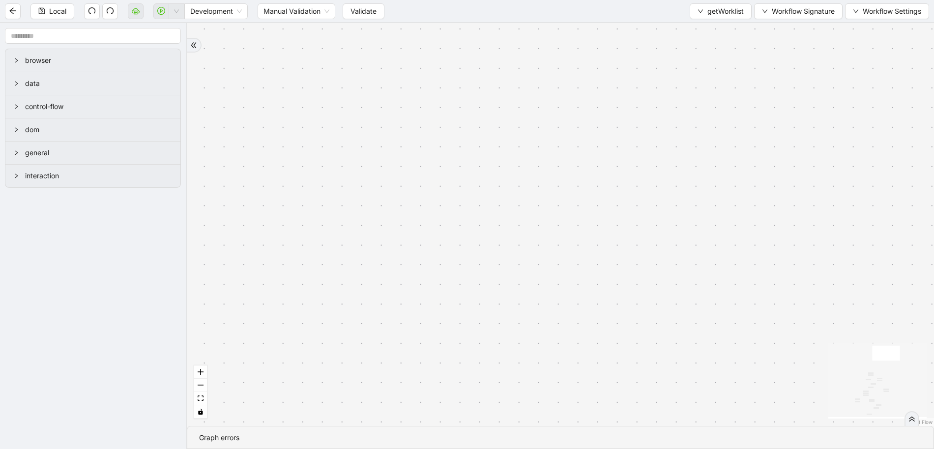
click at [420, 153] on div "has_missing_required_columns fallback fallback success fallback already_has_col…" at bounding box center [560, 224] width 747 height 403
drag, startPoint x: 590, startPoint y: 103, endPoint x: 507, endPoint y: 40, distance: 104.5
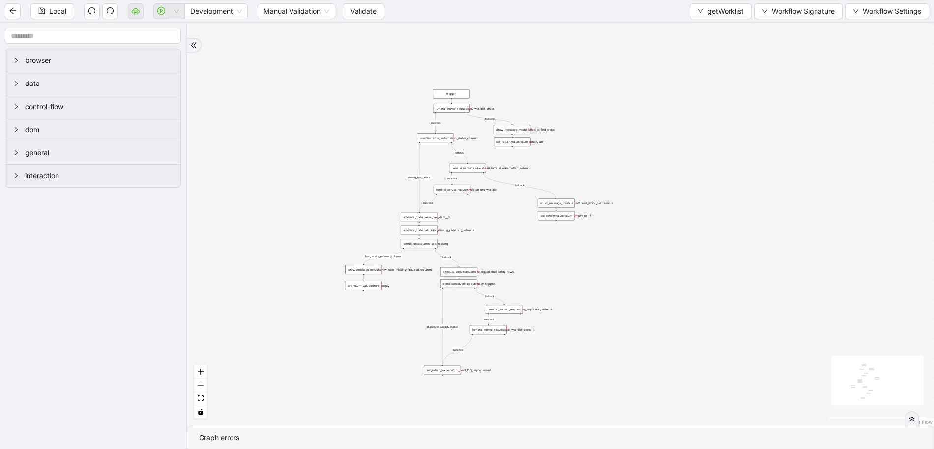
drag, startPoint x: 480, startPoint y: 345, endPoint x: 559, endPoint y: 161, distance: 200.5
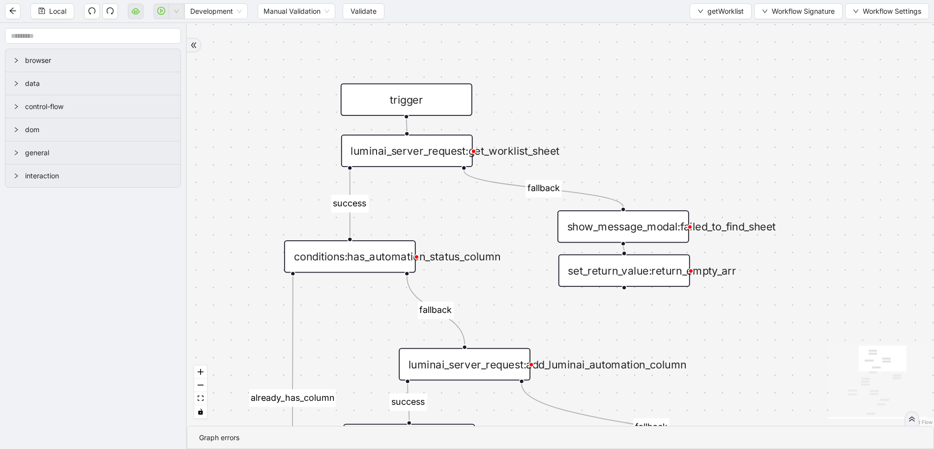
drag, startPoint x: 466, startPoint y: 125, endPoint x: 466, endPoint y: 206, distance: 81.6
click at [694, 7] on button "getWorklist" at bounding box center [720, 11] width 62 height 16
click at [698, 26] on span "Select" at bounding box center [718, 30] width 47 height 11
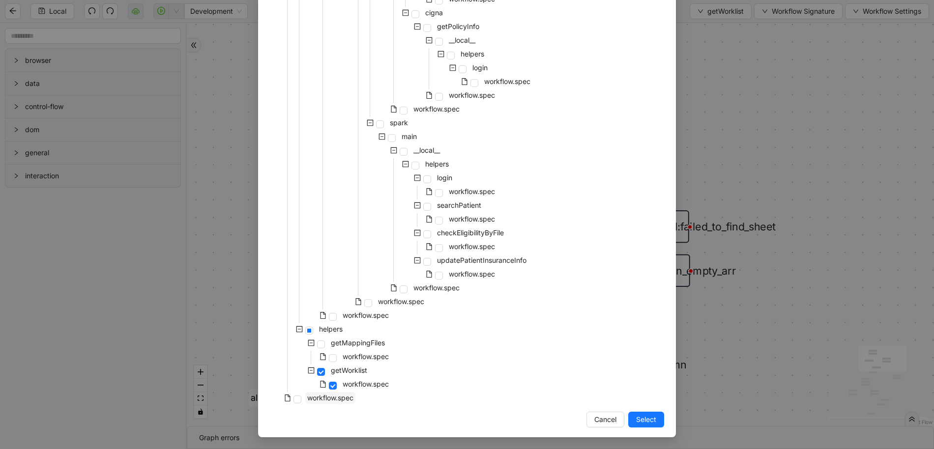
click at [326, 398] on span "workflow.spec" at bounding box center [330, 398] width 46 height 8
click at [656, 424] on button "Select" at bounding box center [646, 420] width 36 height 16
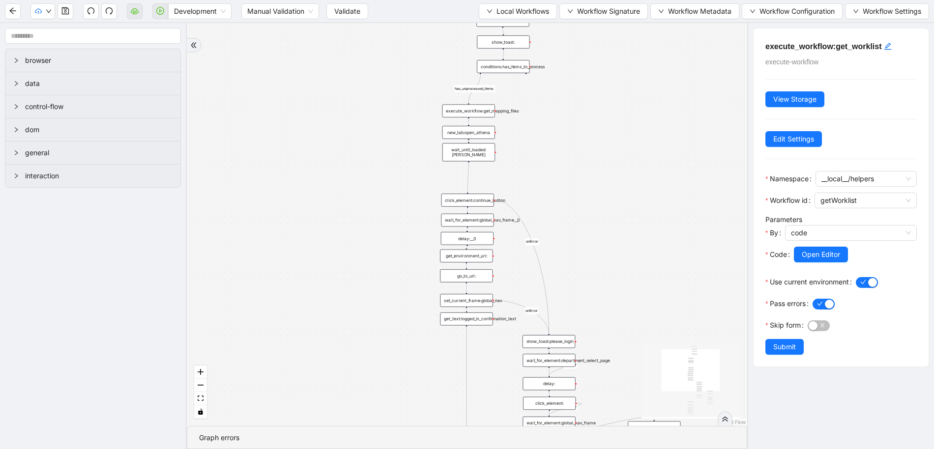
drag, startPoint x: 600, startPoint y: 120, endPoint x: 448, endPoint y: 249, distance: 199.8
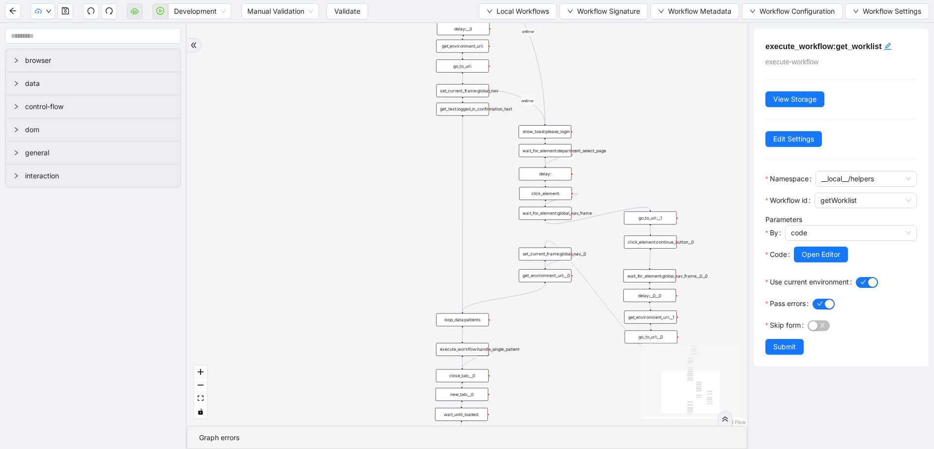
drag, startPoint x: 595, startPoint y: 327, endPoint x: 593, endPoint y: 75, distance: 252.6
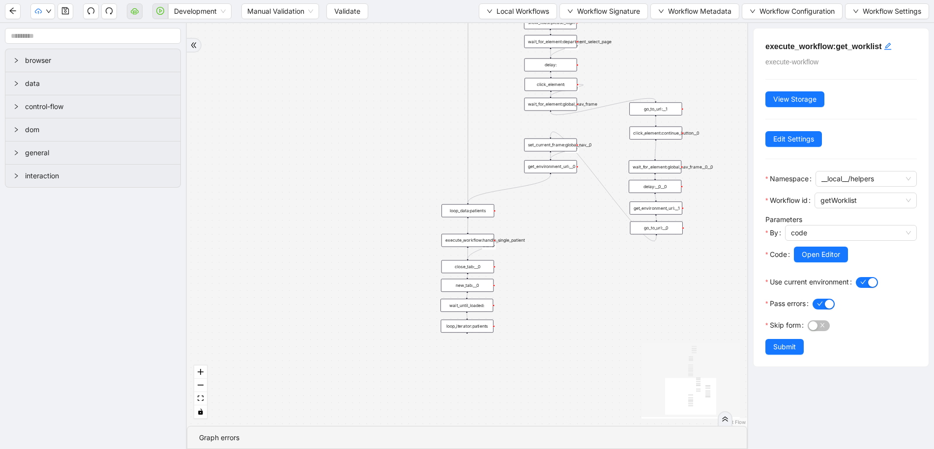
drag, startPoint x: 556, startPoint y: 395, endPoint x: 557, endPoint y: 307, distance: 88.0
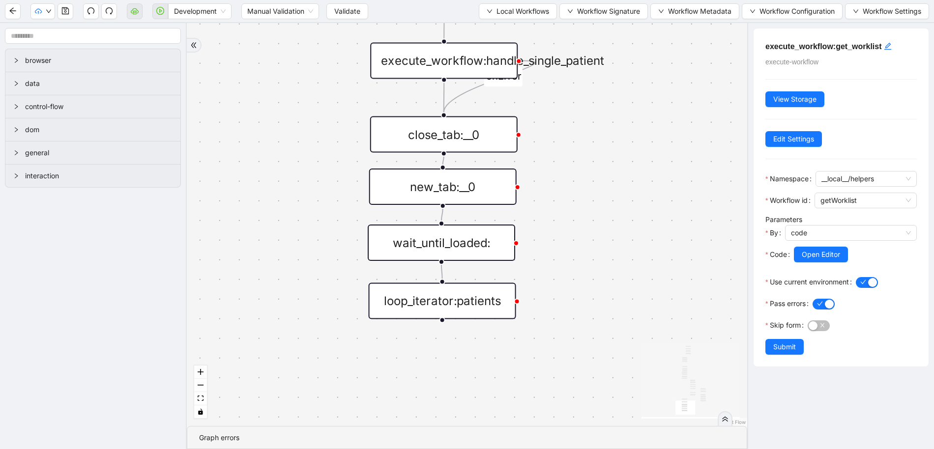
drag, startPoint x: 391, startPoint y: 185, endPoint x: 355, endPoint y: 93, distance: 99.1
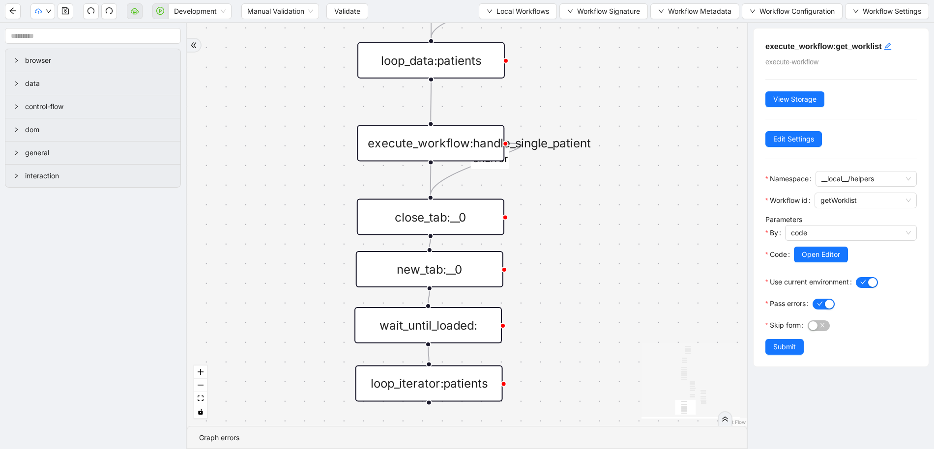
drag, startPoint x: 348, startPoint y: 76, endPoint x: 337, endPoint y: 154, distance: 79.4
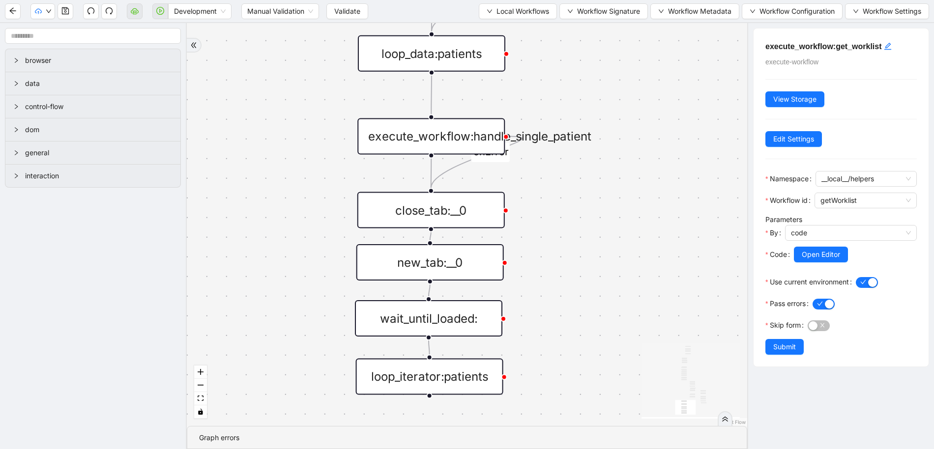
click at [414, 64] on div "loop_data:patients" at bounding box center [431, 53] width 147 height 36
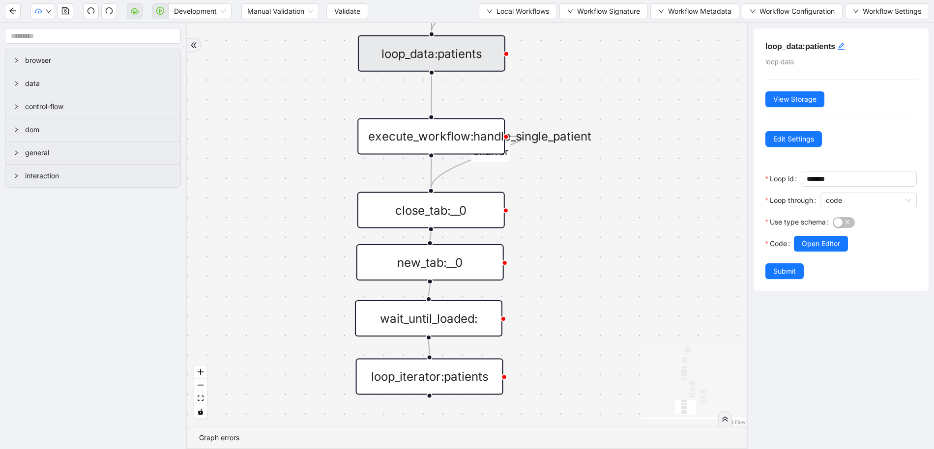
click at [394, 136] on div "execute_workflow:handle_single_patient" at bounding box center [430, 136] width 147 height 36
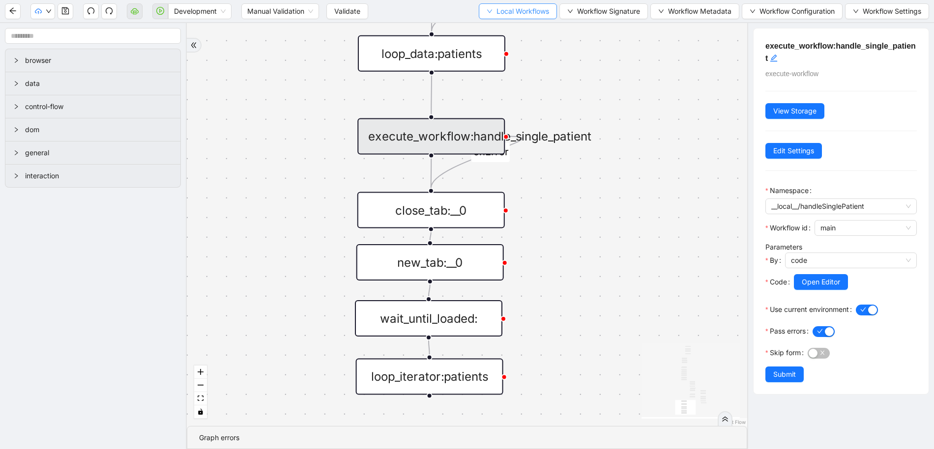
click at [503, 8] on span "Local Workflows" at bounding box center [522, 11] width 53 height 11
click at [503, 25] on span "Select" at bounding box center [513, 30] width 64 height 11
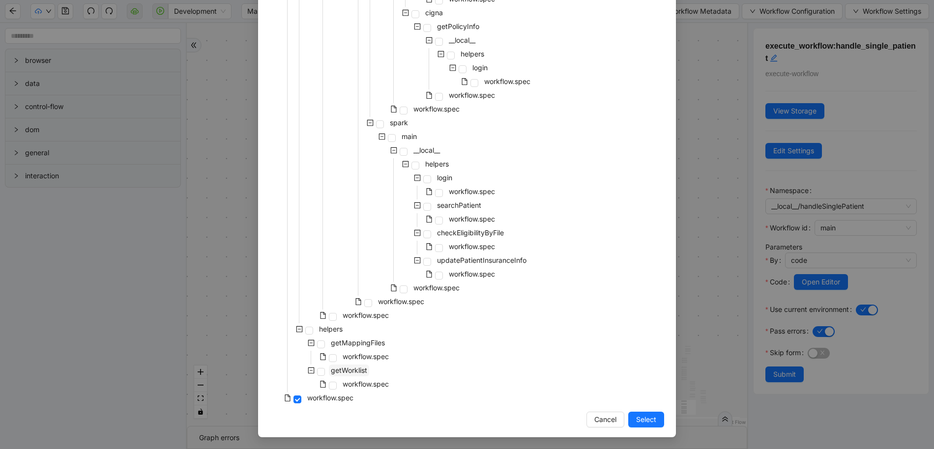
click at [347, 374] on span "getWorklist" at bounding box center [349, 371] width 40 height 12
click at [642, 424] on span "Select" at bounding box center [646, 419] width 20 height 11
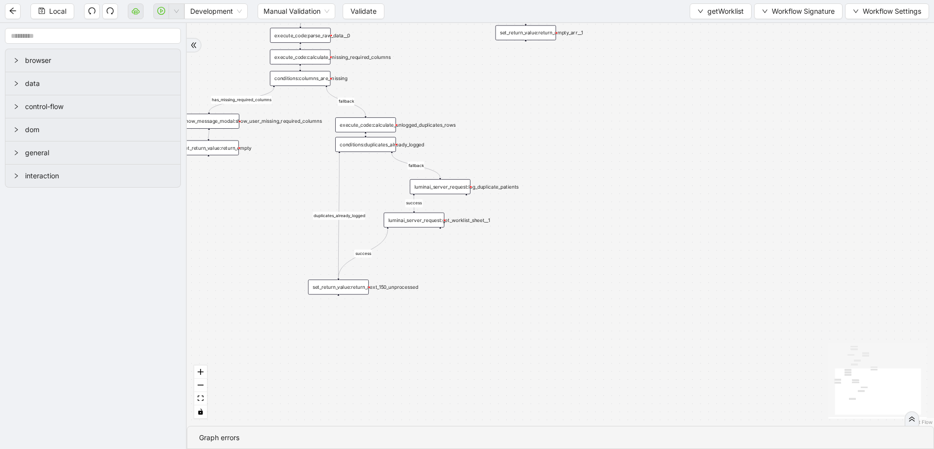
drag, startPoint x: 559, startPoint y: 141, endPoint x: 654, endPoint y: 343, distance: 223.5
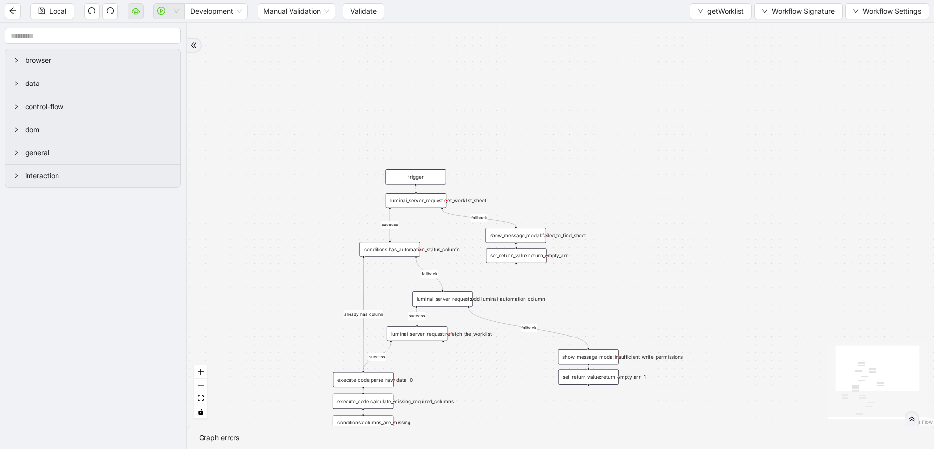
drag, startPoint x: 513, startPoint y: 264, endPoint x: 507, endPoint y: 290, distance: 26.2
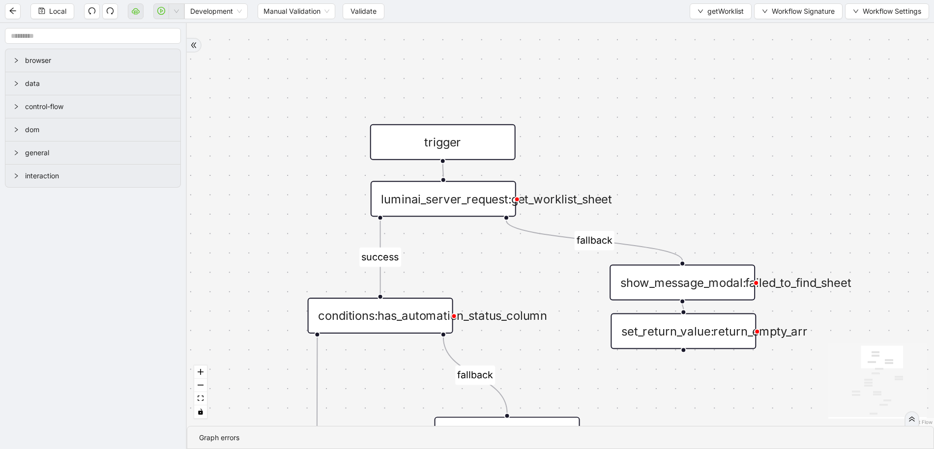
click at [452, 201] on div "luminai_server_request:get_worklist_sheet" at bounding box center [442, 199] width 145 height 36
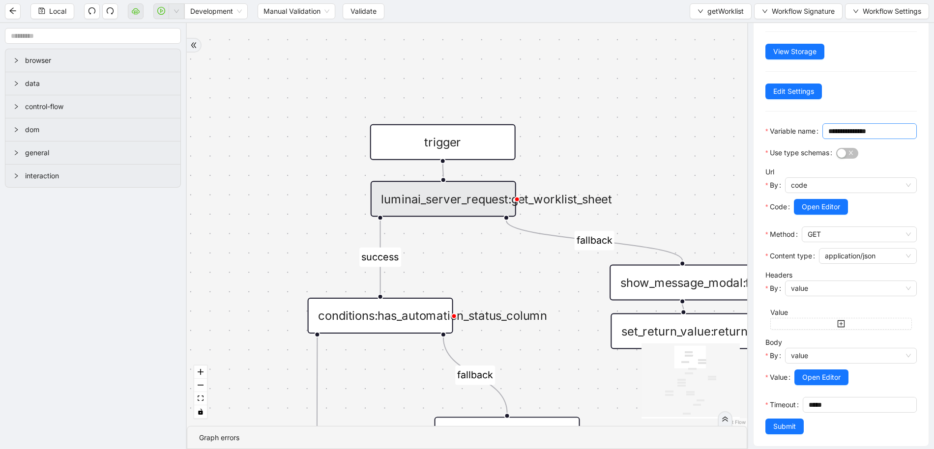
scroll to position [82, 0]
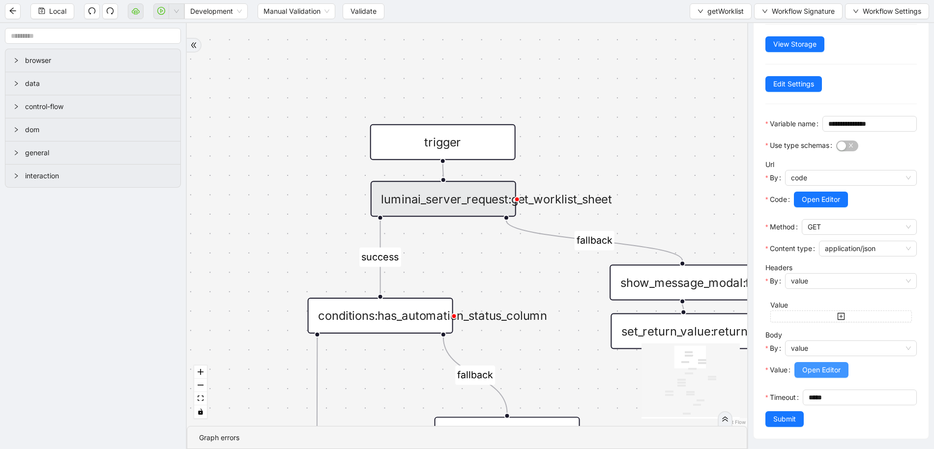
click at [804, 368] on span "Open Editor" at bounding box center [821, 370] width 38 height 11
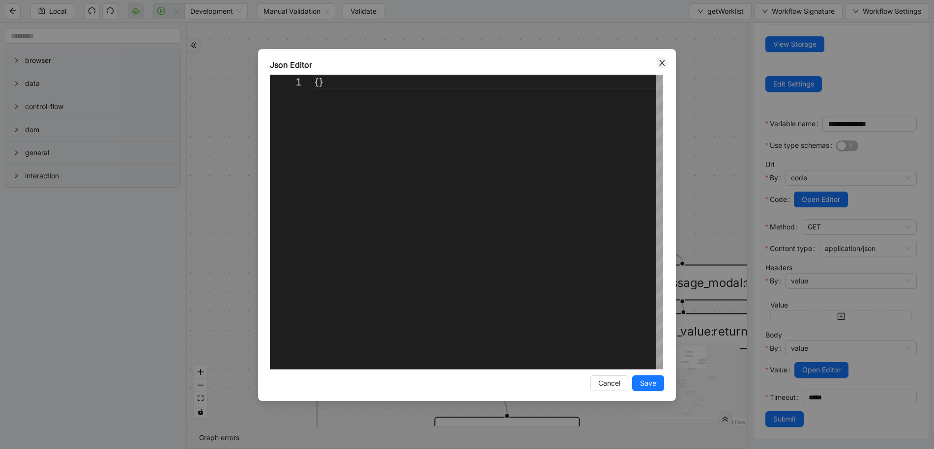
click at [660, 64] on icon "close" at bounding box center [661, 63] width 5 height 6
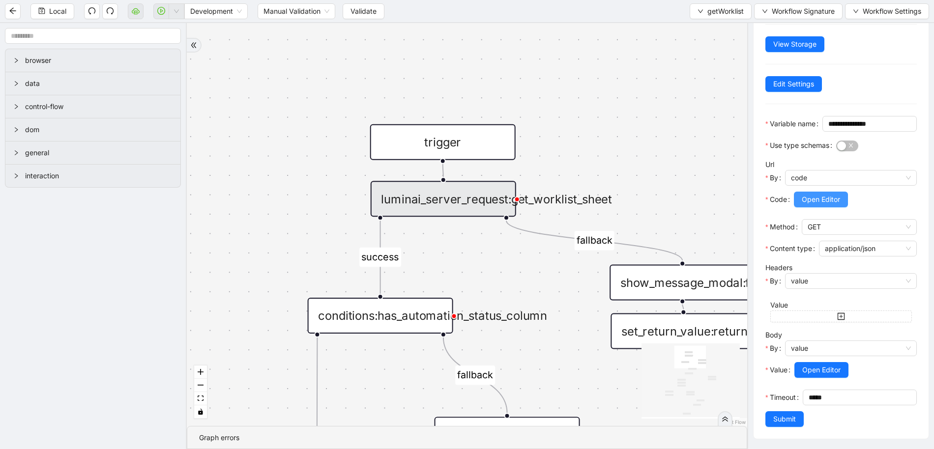
click at [818, 196] on span "Open Editor" at bounding box center [820, 199] width 38 height 11
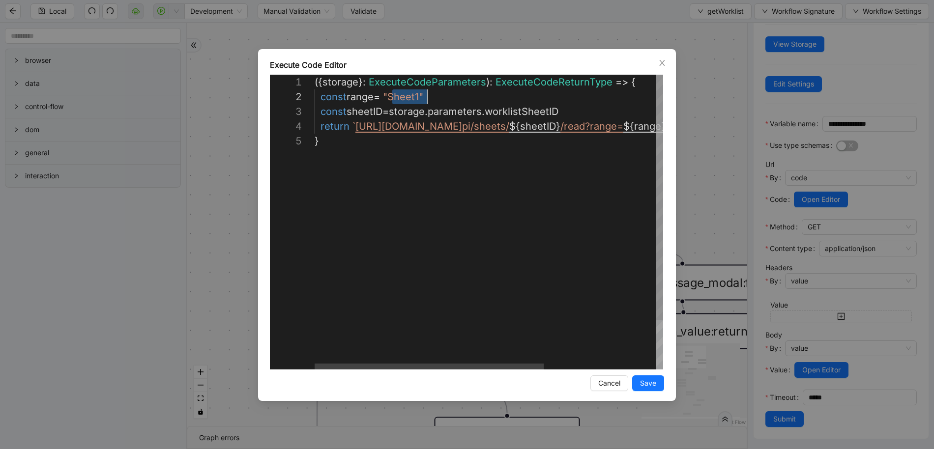
scroll to position [15, 108]
drag, startPoint x: 391, startPoint y: 96, endPoint x: 423, endPoint y: 95, distance: 31.5
click at [508, 112] on div "({ storage }: ExecuteCodeParameters ): ExecuteCodeReturnType => { const range =…" at bounding box center [573, 252] width 519 height 354
click at [685, 104] on div "**********" at bounding box center [467, 224] width 934 height 449
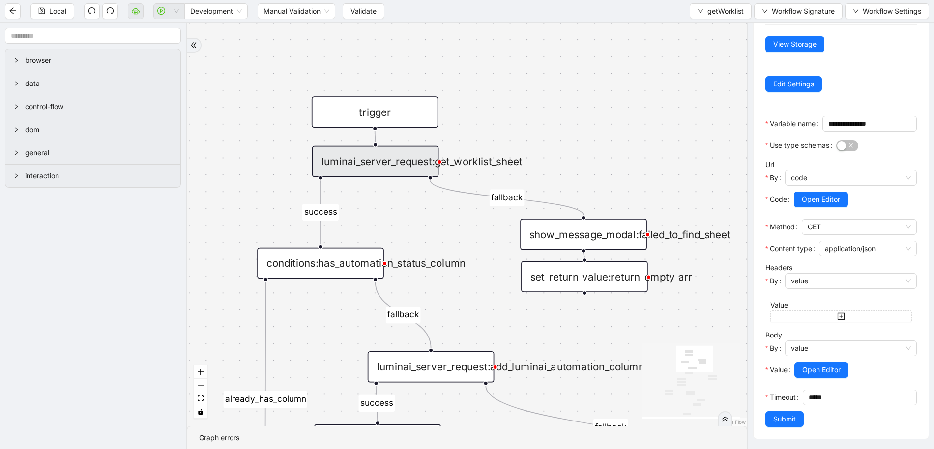
drag, startPoint x: 527, startPoint y: 223, endPoint x: 428, endPoint y: 198, distance: 102.4
click at [428, 198] on div "has_missing_required_columns fallback fallback success fallback already_has_col…" at bounding box center [467, 224] width 560 height 403
click at [386, 120] on div "trigger" at bounding box center [375, 112] width 127 height 31
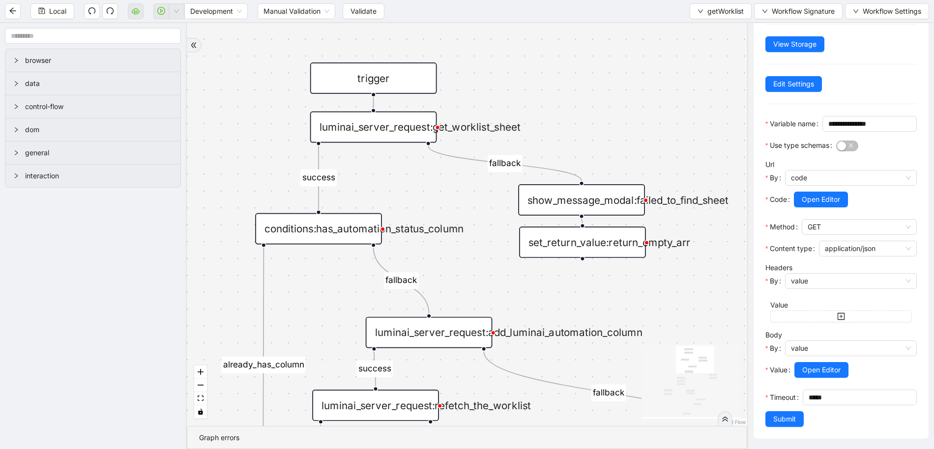
drag, startPoint x: 686, startPoint y: 139, endPoint x: 684, endPoint y: 105, distance: 34.4
click at [684, 105] on div "has_missing_required_columns fallback fallback success fallback already_has_col…" at bounding box center [467, 224] width 560 height 403
click at [707, 13] on span "getWorklist" at bounding box center [725, 11] width 36 height 11
click at [703, 29] on span "Select" at bounding box center [718, 30] width 47 height 11
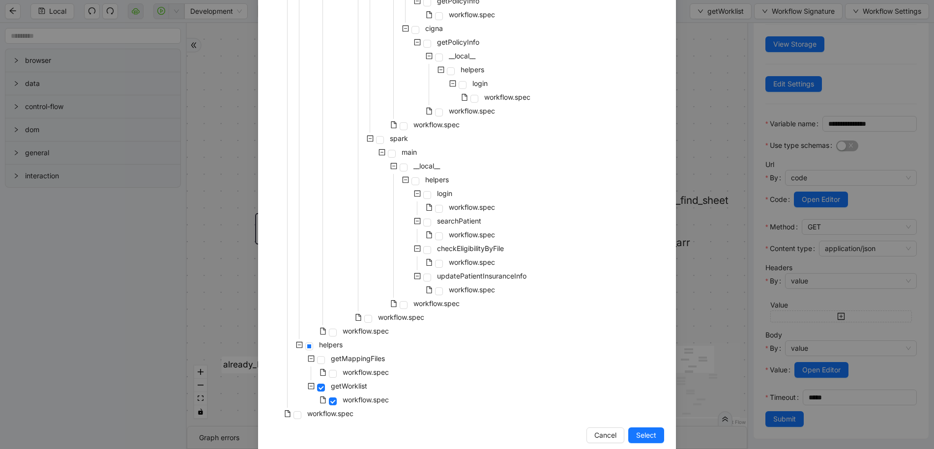
scroll to position [701, 0]
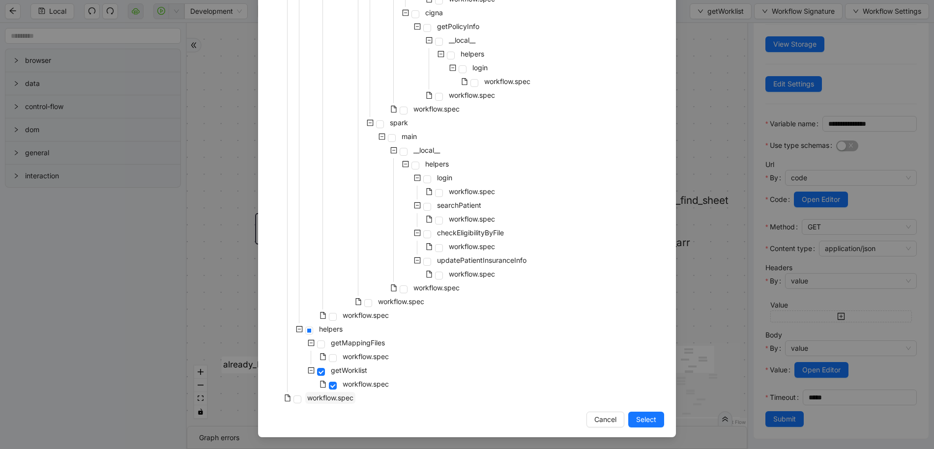
click at [325, 403] on span "workflow.spec" at bounding box center [330, 398] width 50 height 12
click at [644, 416] on span "Select" at bounding box center [646, 419] width 20 height 11
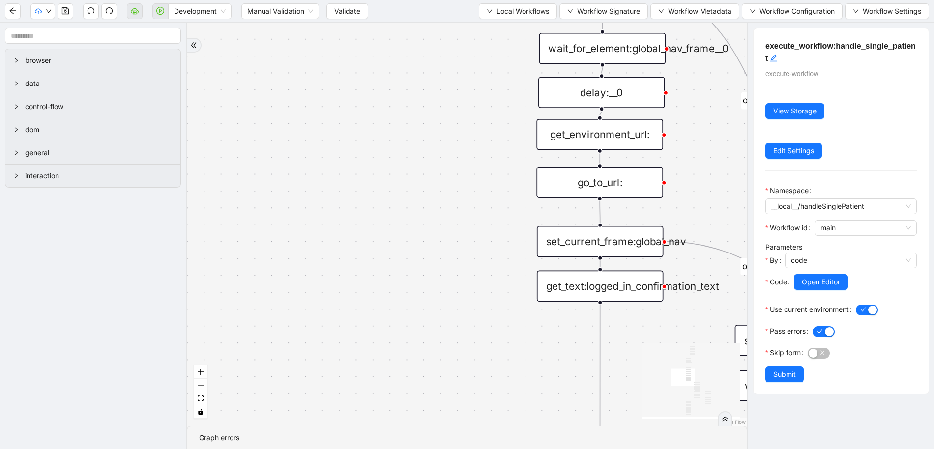
scroll to position [0, 0]
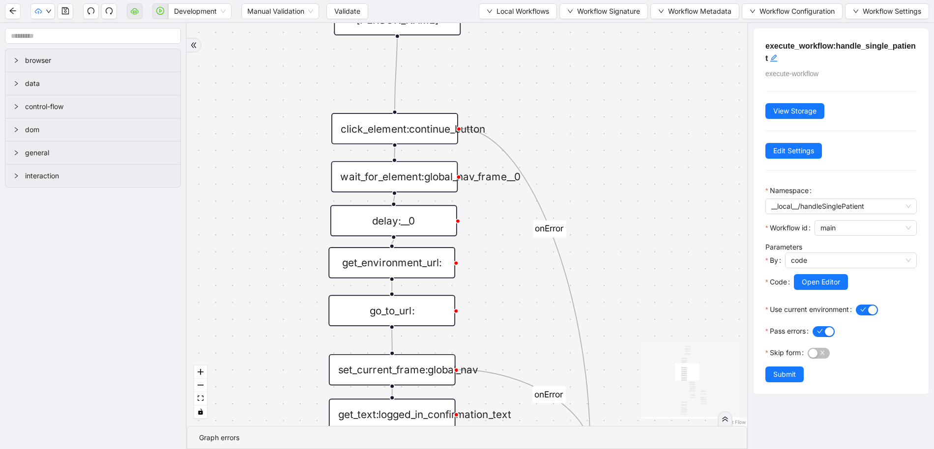
drag, startPoint x: 696, startPoint y: 138, endPoint x: 488, endPoint y: 266, distance: 243.8
click at [770, 20] on div "Development Manual Validation Validate Local Workflows Workflow Signature Workf…" at bounding box center [467, 11] width 934 height 22
click at [770, 18] on button "Workflow Configuration" at bounding box center [791, 11] width 101 height 16
click at [769, 47] on span "Value" at bounding box center [789, 46] width 87 height 11
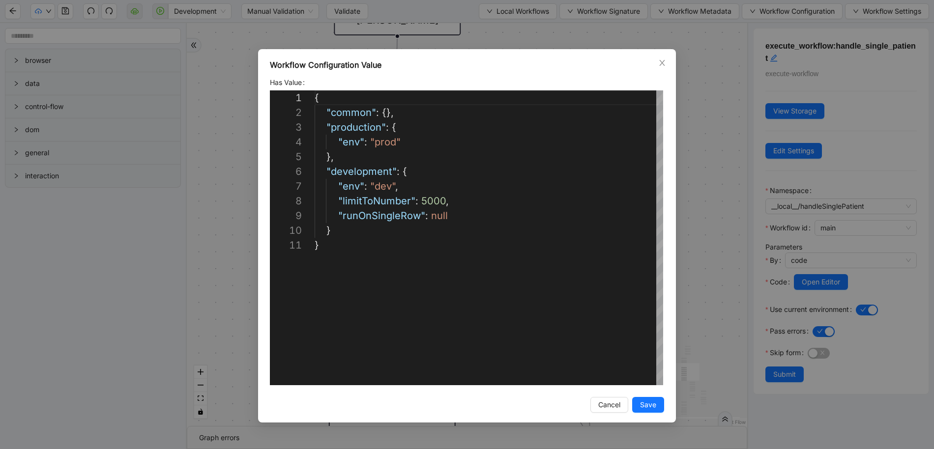
scroll to position [147, 0]
click at [741, 55] on div "**********" at bounding box center [467, 224] width 934 height 449
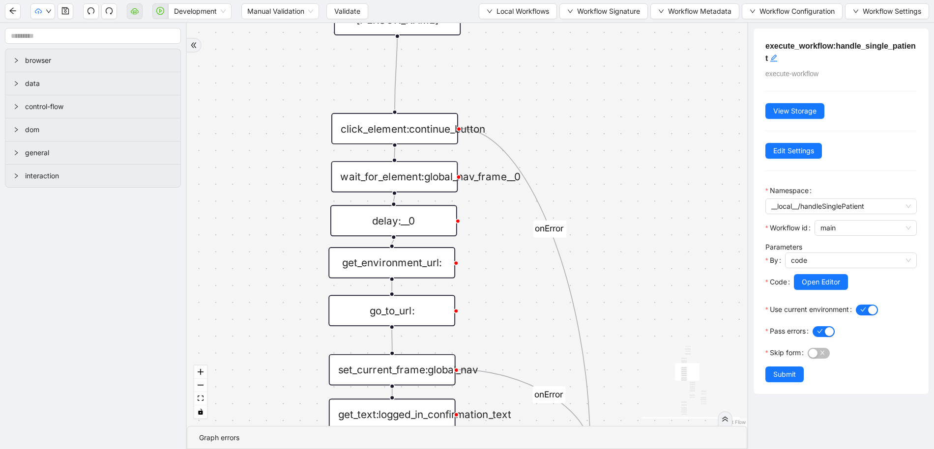
click at [870, 27] on div "execute_workflow:handle_single_patient execute-workflow View Storage Edit Setti…" at bounding box center [840, 236] width 187 height 426
click at [873, 8] on span "Workflow Settings" at bounding box center [891, 11] width 58 height 11
click at [860, 73] on span "Observability Settings" at bounding box center [887, 77] width 72 height 11
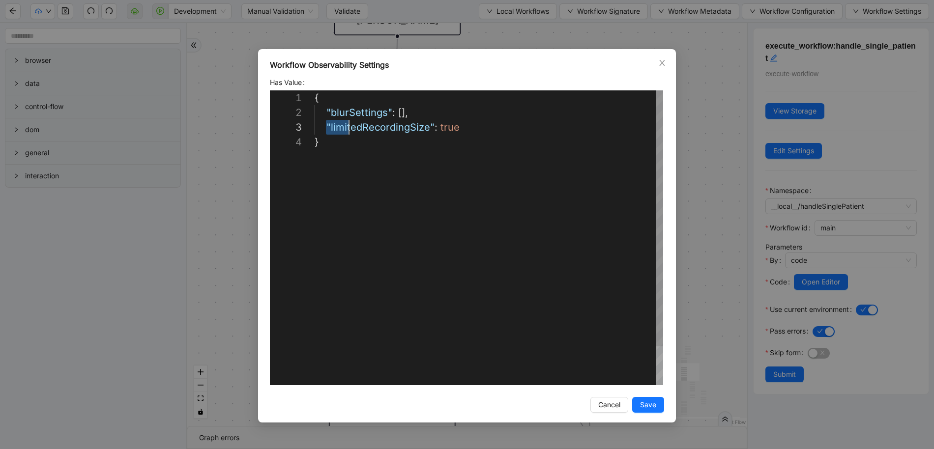
scroll to position [29, 142]
drag, startPoint x: 325, startPoint y: 126, endPoint x: 507, endPoint y: 130, distance: 181.3
click at [660, 403] on button "Save" at bounding box center [648, 405] width 32 height 16
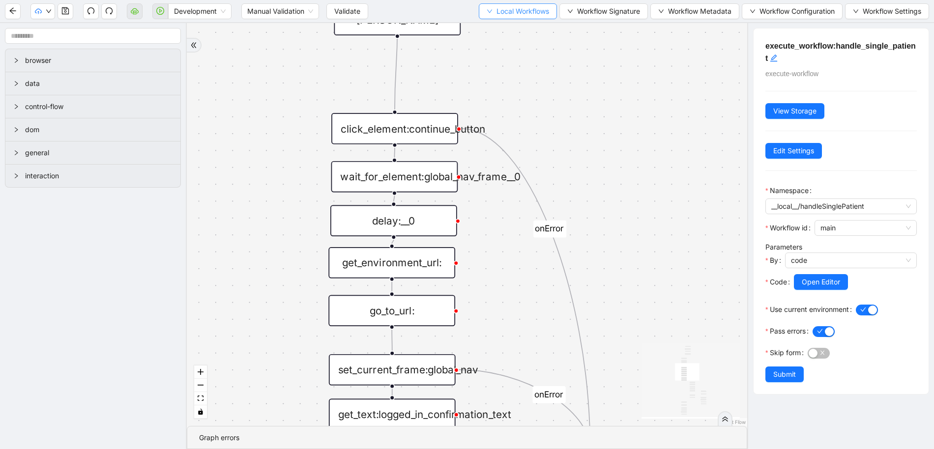
click at [527, 12] on span "Local Workflows" at bounding box center [522, 11] width 53 height 11
click at [526, 28] on span "Select" at bounding box center [513, 30] width 64 height 11
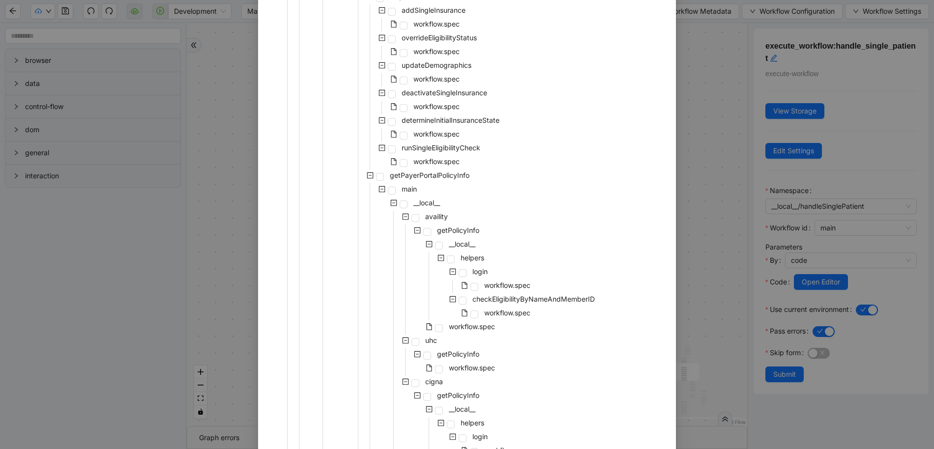
scroll to position [701, 0]
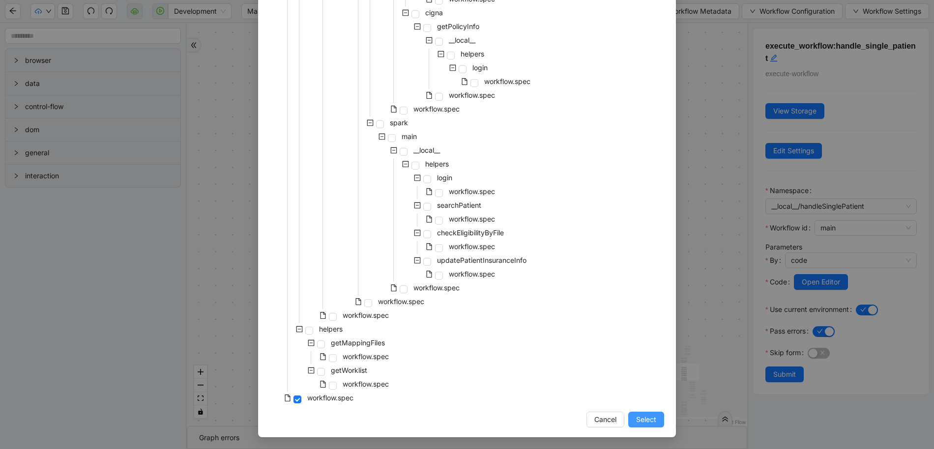
click at [650, 420] on span "Select" at bounding box center [646, 419] width 20 height 11
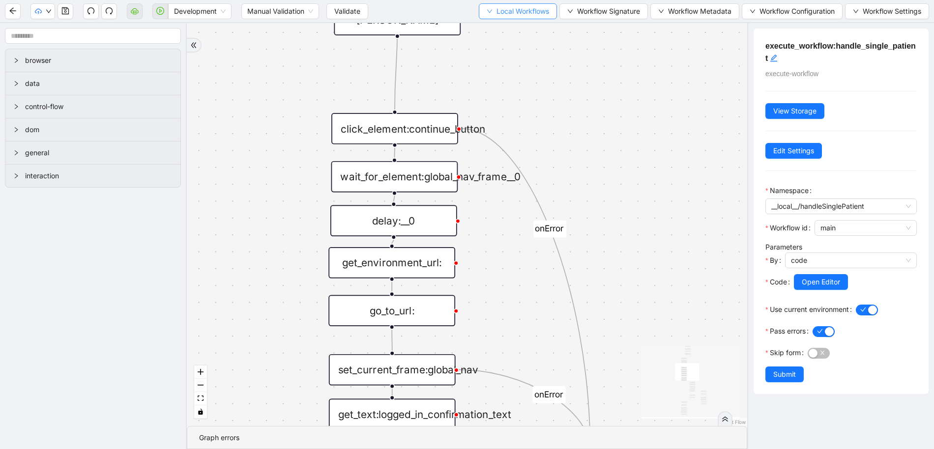
click at [504, 6] on span "Local Workflows" at bounding box center [522, 11] width 53 height 11
click at [499, 28] on span "Select" at bounding box center [513, 30] width 64 height 11
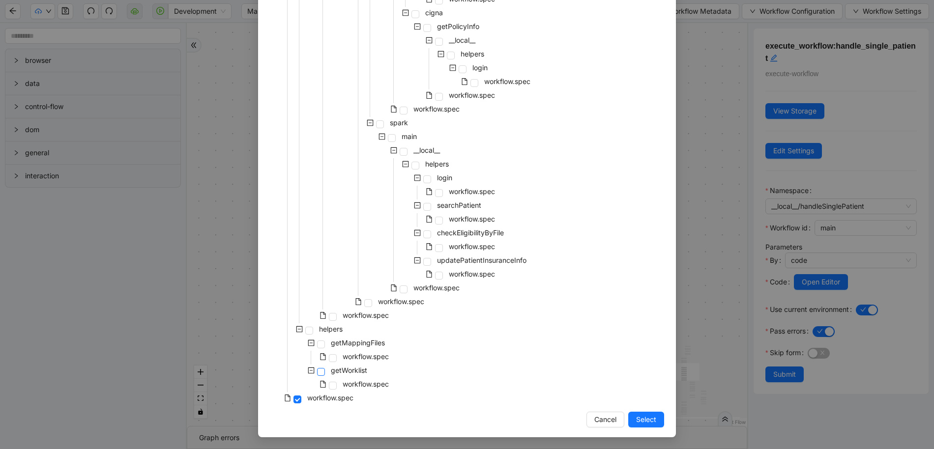
click at [318, 372] on span at bounding box center [321, 372] width 8 height 8
click at [646, 418] on span "Select" at bounding box center [646, 419] width 20 height 11
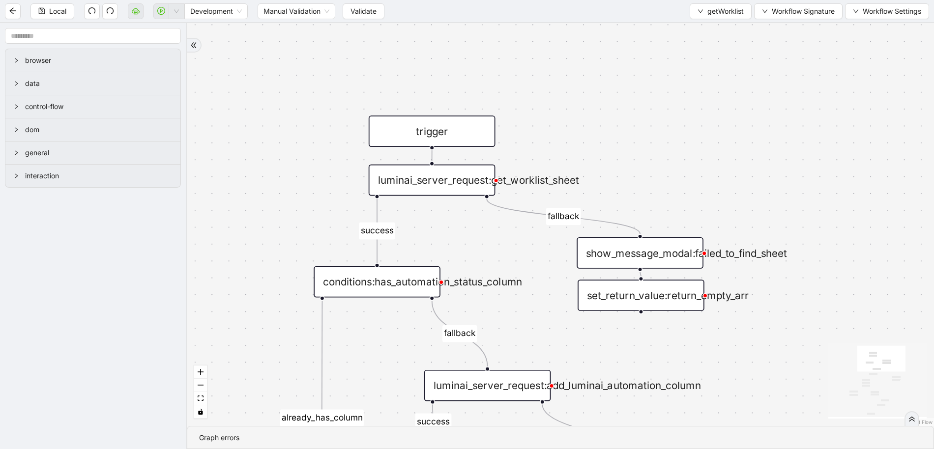
drag, startPoint x: 548, startPoint y: 144, endPoint x: 778, endPoint y: 80, distance: 239.1
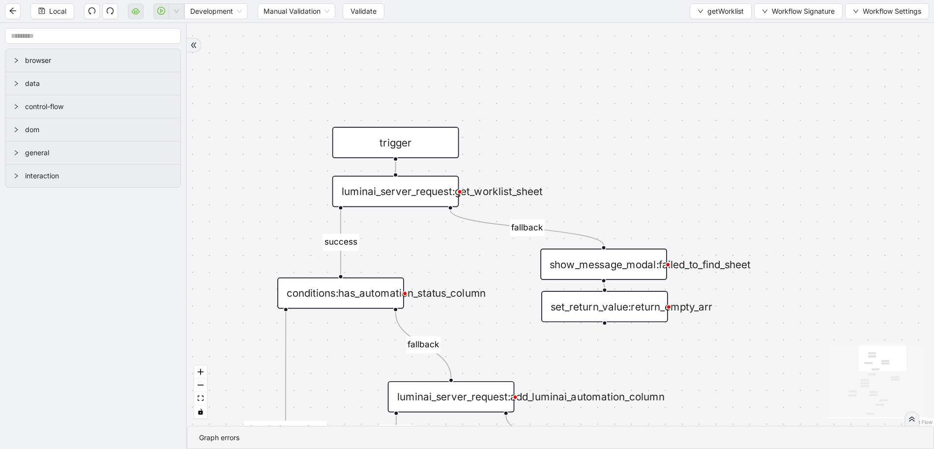
click at [418, 190] on div "luminai_server_request:get_worklist_sheet" at bounding box center [395, 191] width 127 height 31
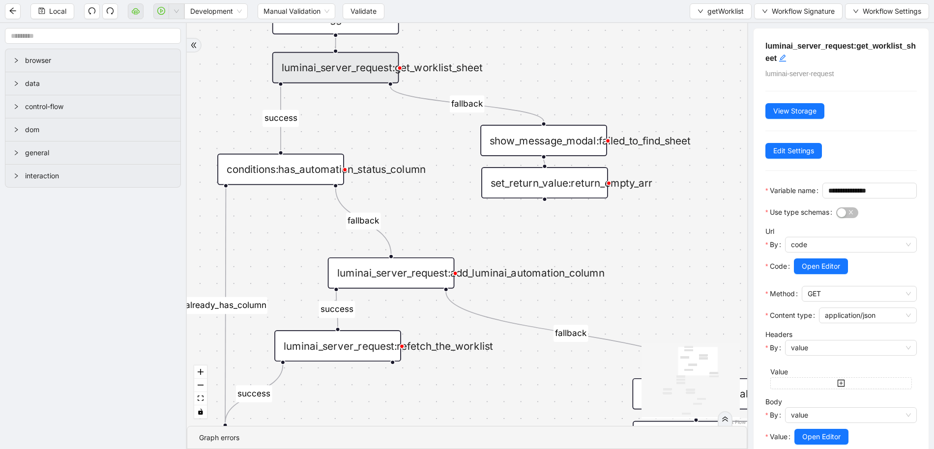
drag, startPoint x: 477, startPoint y: 266, endPoint x: 417, endPoint y: 142, distance: 137.6
click at [417, 142] on div "has_missing_required_columns fallback fallback success fallback already_has_col…" at bounding box center [467, 224] width 560 height 403
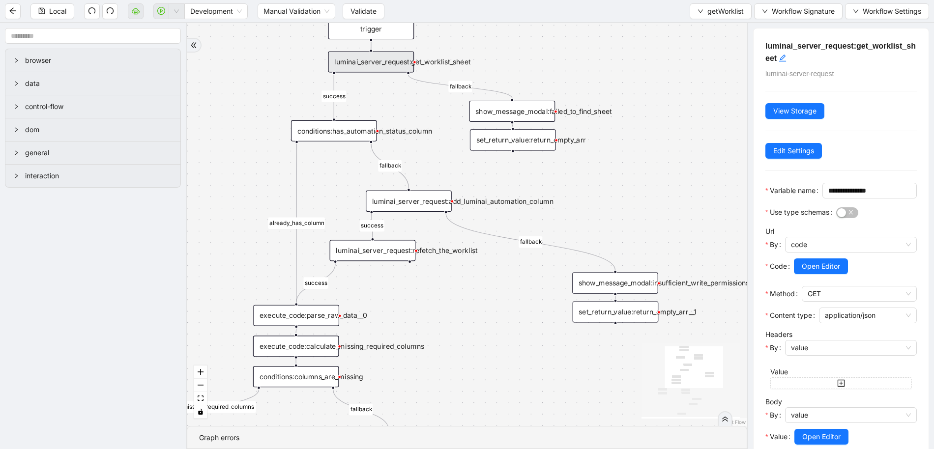
drag, startPoint x: 538, startPoint y: 371, endPoint x: 543, endPoint y: 348, distance: 23.0
click at [543, 348] on div "has_missing_required_columns fallback fallback success fallback already_has_col…" at bounding box center [467, 224] width 560 height 403
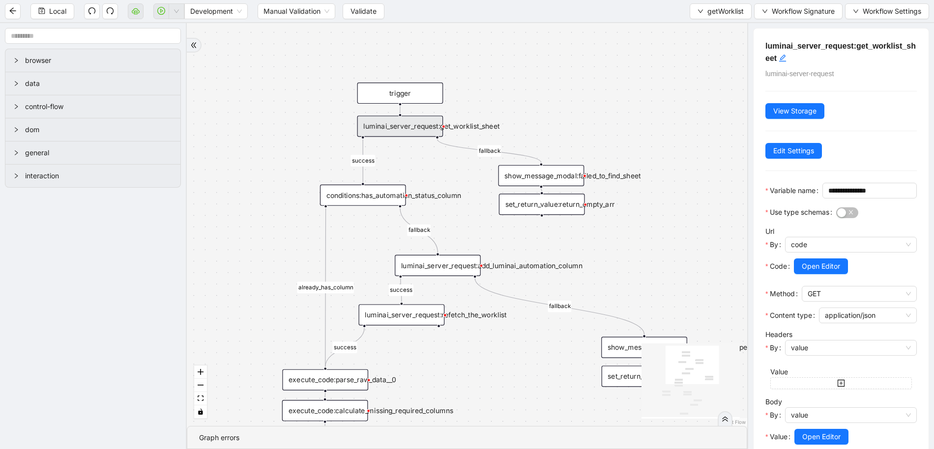
drag, startPoint x: 424, startPoint y: 101, endPoint x: 453, endPoint y: 165, distance: 70.6
click at [453, 165] on div "has_missing_required_columns fallback fallback success fallback already_has_col…" at bounding box center [467, 224] width 560 height 403
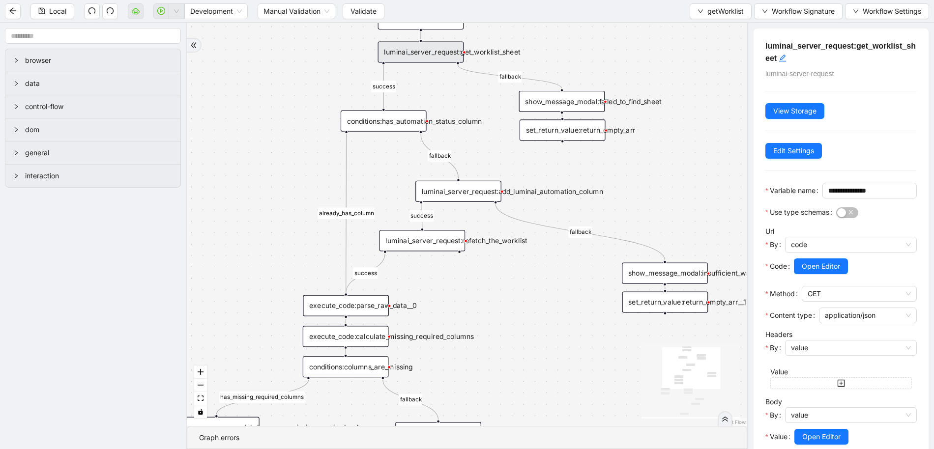
drag, startPoint x: 440, startPoint y: 136, endPoint x: 457, endPoint y: 75, distance: 63.8
click at [457, 75] on div "has_missing_required_columns fallback fallback success fallback already_has_col…" at bounding box center [467, 224] width 560 height 403
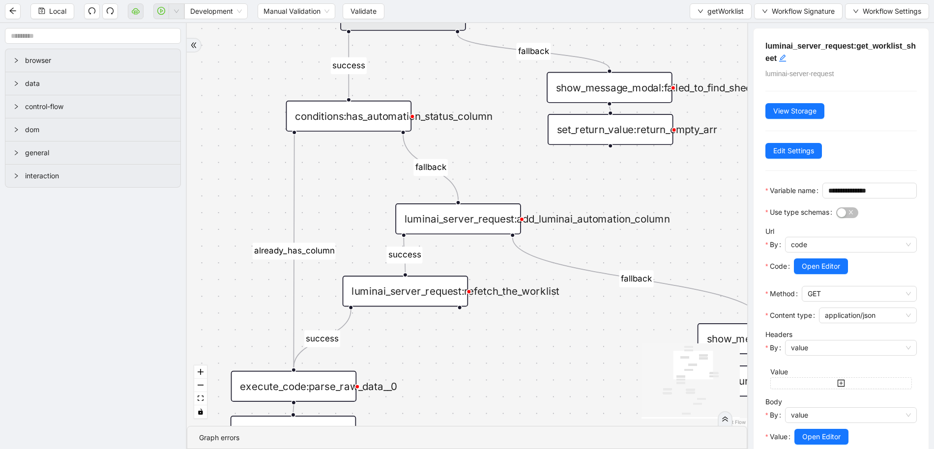
drag, startPoint x: 487, startPoint y: 107, endPoint x: 477, endPoint y: 90, distance: 20.1
click at [477, 90] on div "has_missing_required_columns fallback fallback success fallback already_has_col…" at bounding box center [467, 224] width 560 height 403
click at [349, 109] on div "conditions:has_automation_status_column" at bounding box center [348, 116] width 125 height 31
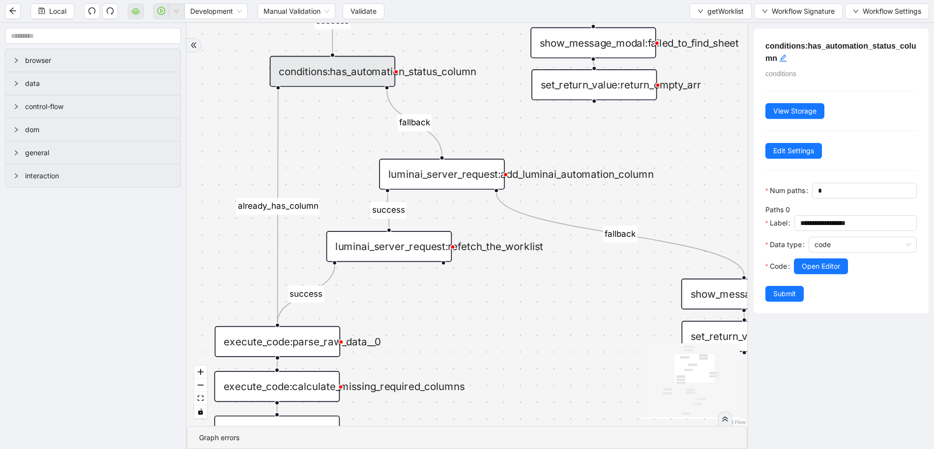
drag, startPoint x: 339, startPoint y: 170, endPoint x: 323, endPoint y: 126, distance: 47.1
click at [323, 126] on div "has_missing_required_columns fallback fallback success fallback already_has_col…" at bounding box center [467, 224] width 560 height 403
click at [453, 180] on div "luminai_server_request:add_luminai_automation_column" at bounding box center [441, 174] width 125 height 31
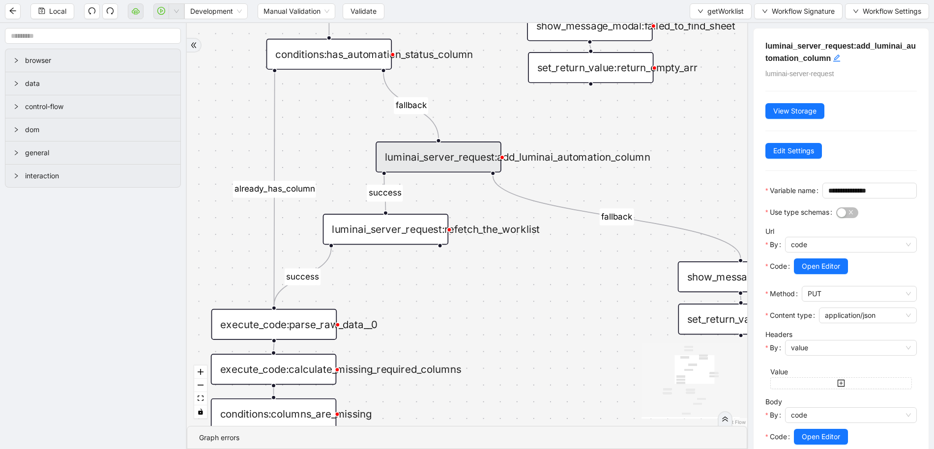
drag, startPoint x: 334, startPoint y: 170, endPoint x: 330, endPoint y: 152, distance: 17.5
click at [330, 152] on div "has_missing_required_columns fallback fallback success fallback already_has_col…" at bounding box center [467, 224] width 560 height 403
click at [403, 230] on div "luminai_server_request:refetch_the_worklist" at bounding box center [385, 229] width 125 height 31
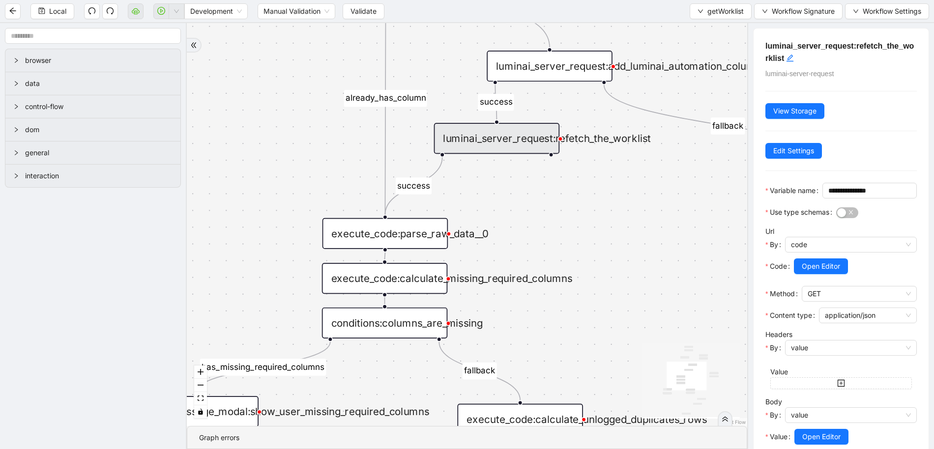
drag, startPoint x: 587, startPoint y: 274, endPoint x: 643, endPoint y: 232, distance: 69.8
click at [643, 232] on div "has_missing_required_columns fallback fallback success fallback already_has_col…" at bounding box center [467, 224] width 560 height 403
click at [402, 235] on div "execute_code:parse_raw_data__0" at bounding box center [384, 233] width 125 height 31
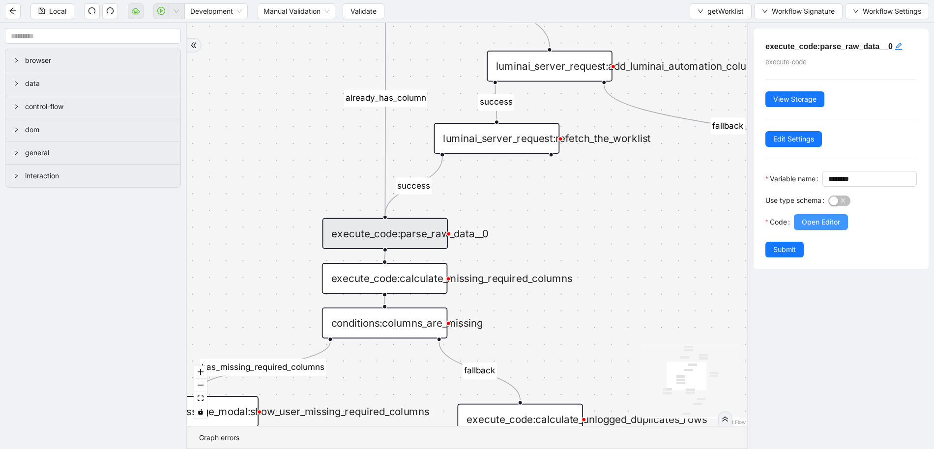
click at [798, 230] on button "Open Editor" at bounding box center [820, 222] width 54 height 16
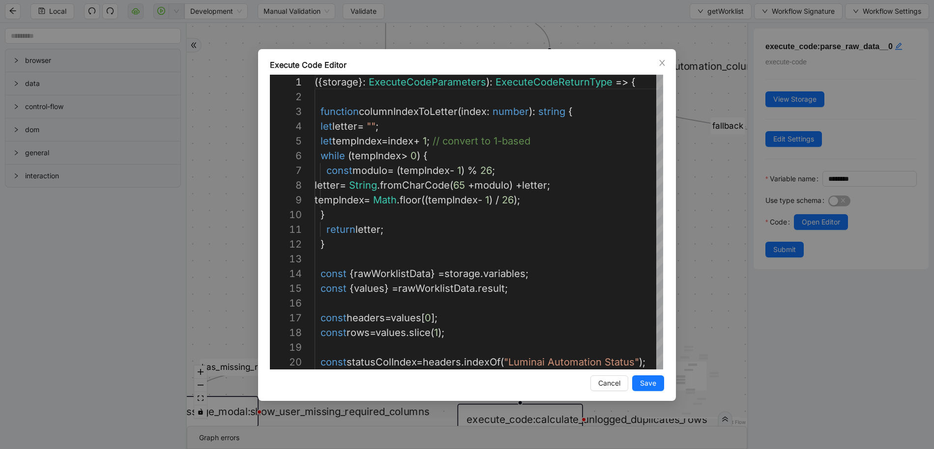
scroll to position [147, 0]
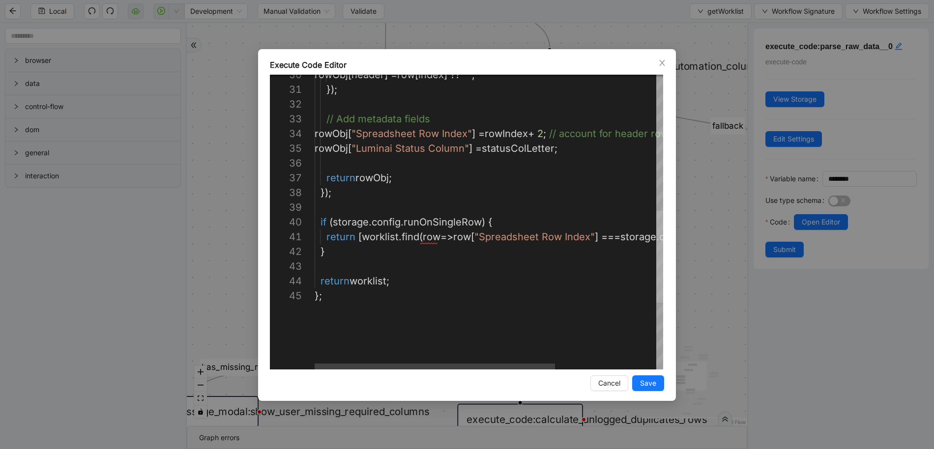
click at [656, 231] on div at bounding box center [659, 257] width 7 height 92
type textarea "**********"
click at [543, 152] on div "// Add metadata fields rowObj [ "Spreadsheet Row Index" ] = rowIndex + 2 ; // a…" at bounding box center [561, 111] width 494 height 943
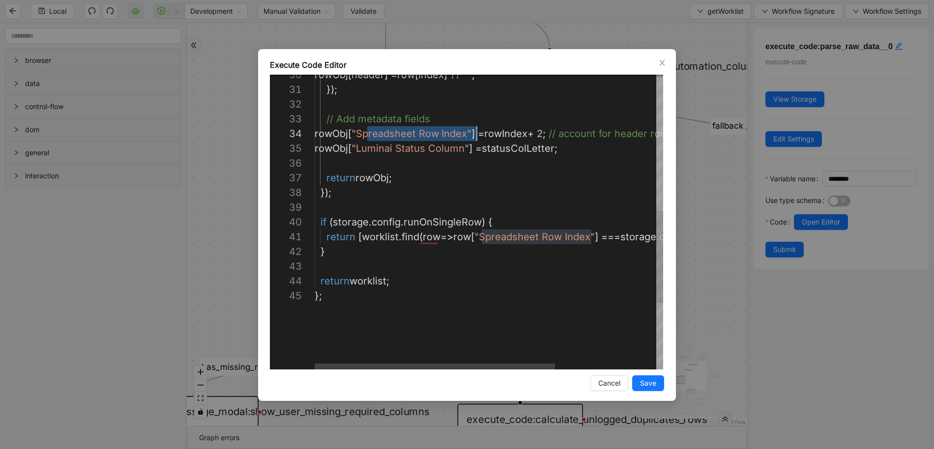
scroll to position [44, 162]
drag, startPoint x: 367, startPoint y: 136, endPoint x: 478, endPoint y: 130, distance: 110.7
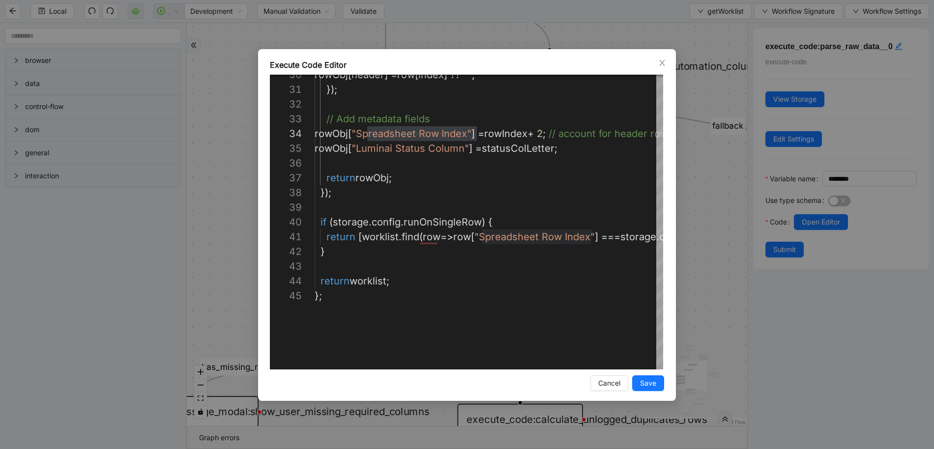
click at [705, 106] on div "**********" at bounding box center [467, 224] width 934 height 449
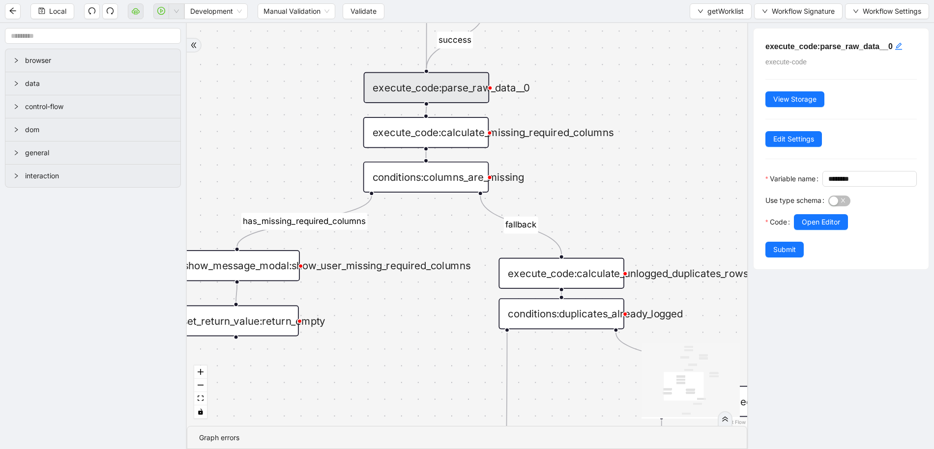
drag, startPoint x: 578, startPoint y: 303, endPoint x: 620, endPoint y: 157, distance: 151.6
click at [620, 157] on div "has_missing_required_columns fallback fallback success fallback already_has_col…" at bounding box center [467, 224] width 560 height 403
click at [458, 134] on div "execute_code:calculate_missing_required_columns" at bounding box center [425, 132] width 125 height 31
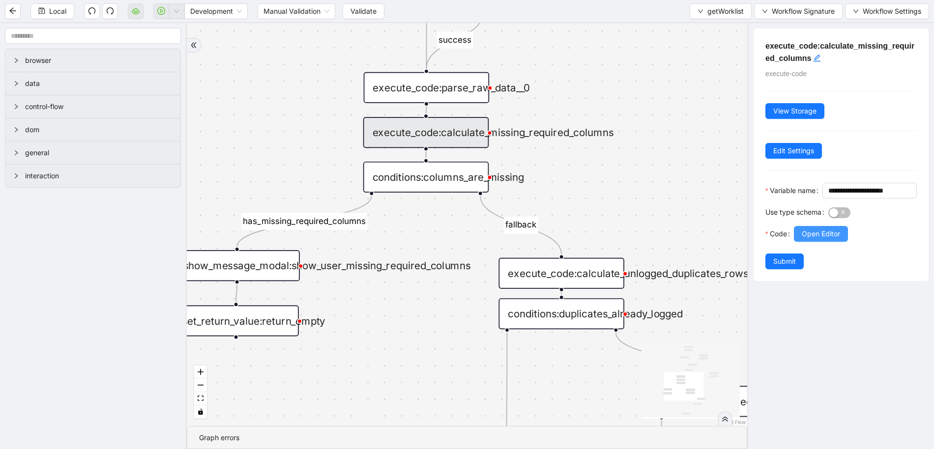
click at [797, 242] on button "Open Editor" at bounding box center [820, 234] width 54 height 16
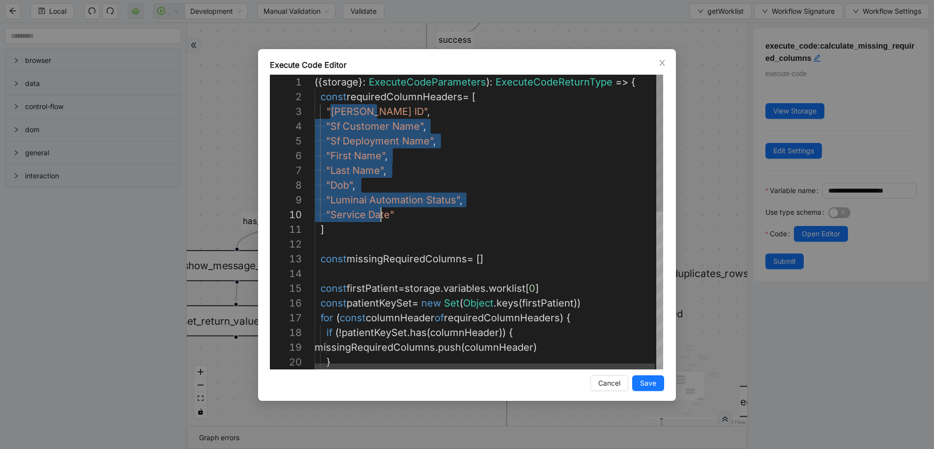
scroll to position [29, 75]
drag, startPoint x: 330, startPoint y: 108, endPoint x: 389, endPoint y: 211, distance: 118.4
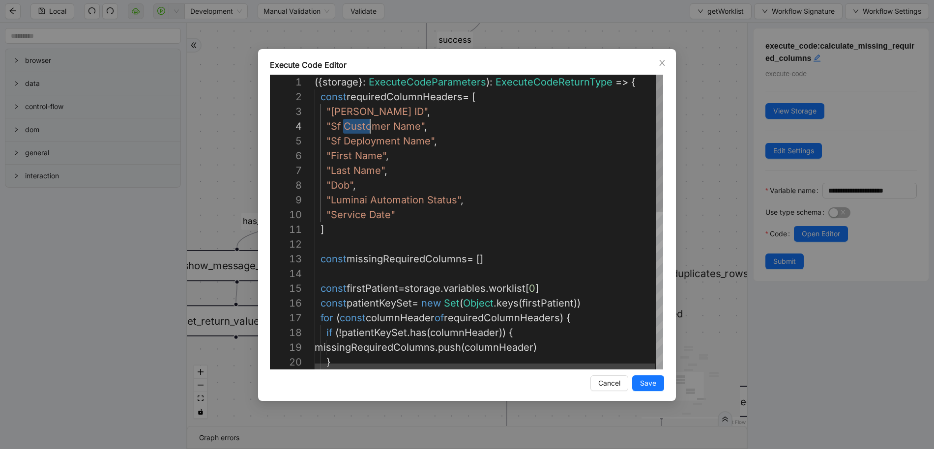
scroll to position [44, 74]
drag, startPoint x: 343, startPoint y: 129, endPoint x: 387, endPoint y: 128, distance: 43.2
drag, startPoint x: 348, startPoint y: 142, endPoint x: 407, endPoint y: 143, distance: 58.5
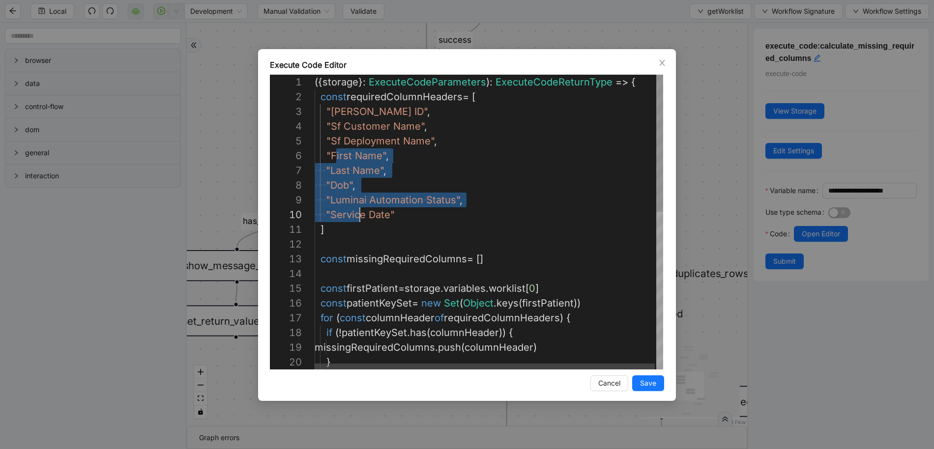
drag, startPoint x: 333, startPoint y: 153, endPoint x: 362, endPoint y: 212, distance: 66.1
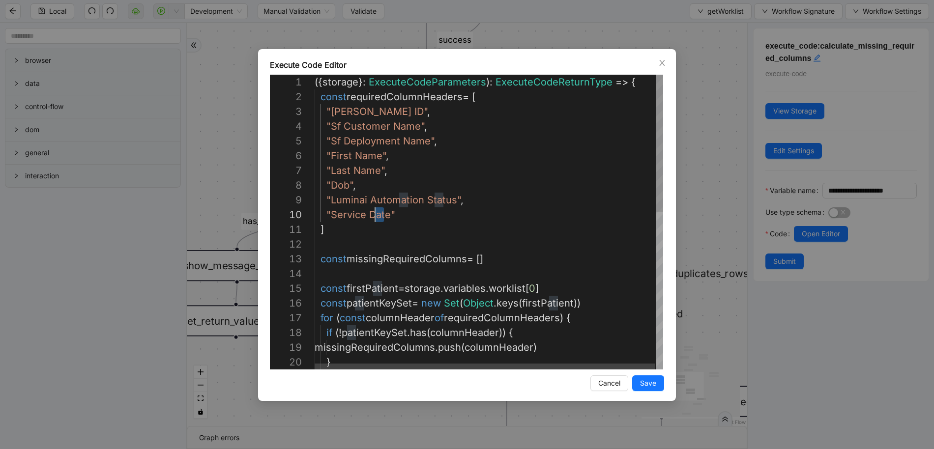
scroll to position [133, 22]
drag, startPoint x: 381, startPoint y: 216, endPoint x: 426, endPoint y: 207, distance: 46.1
click at [690, 121] on div "Execute Code Editor 1 2 3 4 5 6 7 8 9 10 11 12 13 14 15 16 17 18 19 20 ({ stora…" at bounding box center [467, 224] width 934 height 449
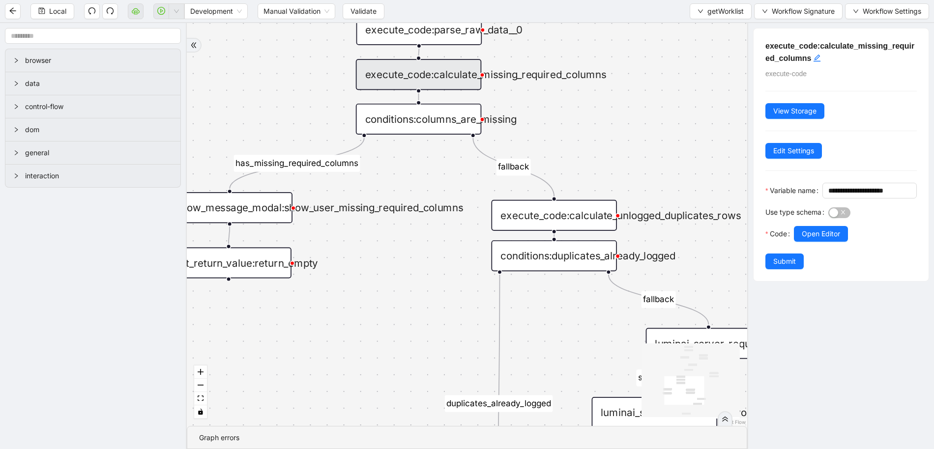
drag, startPoint x: 579, startPoint y: 202, endPoint x: 572, endPoint y: 147, distance: 55.5
click at [572, 147] on div "has_missing_required_columns fallback fallback success fallback already_has_col…" at bounding box center [467, 224] width 560 height 403
click at [430, 123] on div "conditions:columns_are_missing" at bounding box center [418, 119] width 125 height 31
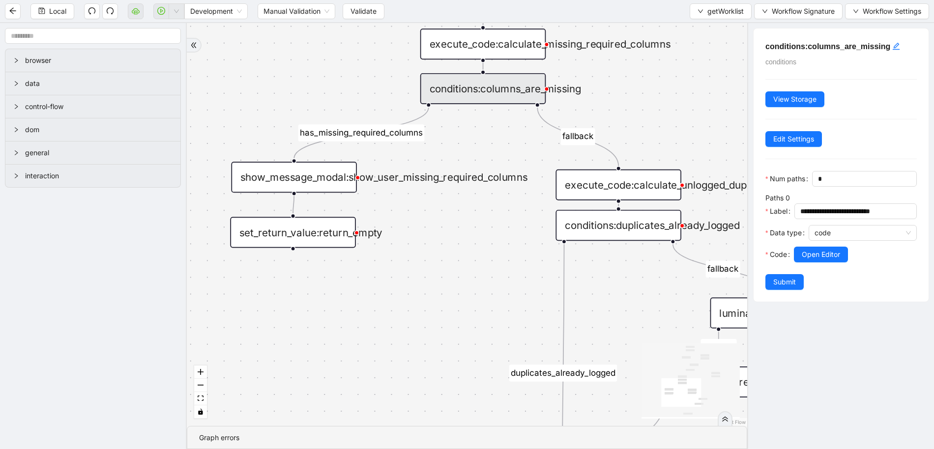
drag, startPoint x: 616, startPoint y: 157, endPoint x: 680, endPoint y: 126, distance: 71.2
click at [680, 126] on div "has_missing_required_columns fallback fallback success fallback already_has_col…" at bounding box center [467, 224] width 560 height 403
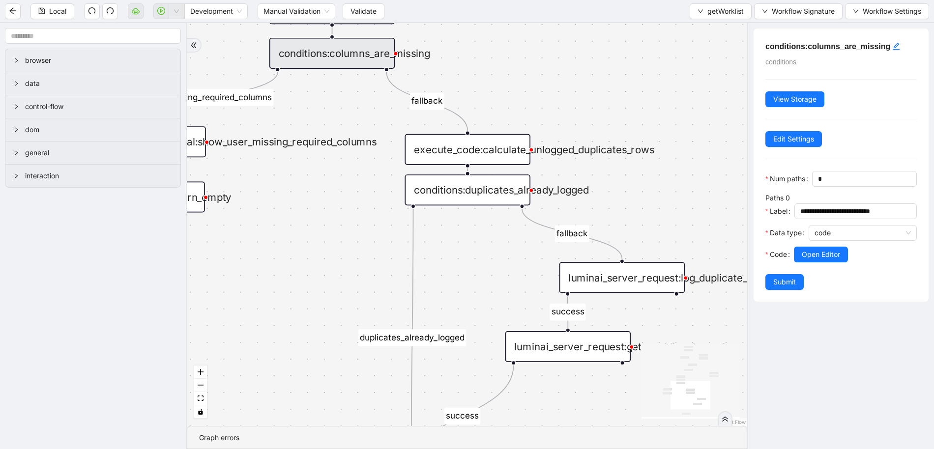
drag, startPoint x: 445, startPoint y: 269, endPoint x: 290, endPoint y: 234, distance: 158.8
click at [290, 234] on div "has_missing_required_columns fallback fallback success fallback already_has_col…" at bounding box center [467, 224] width 560 height 403
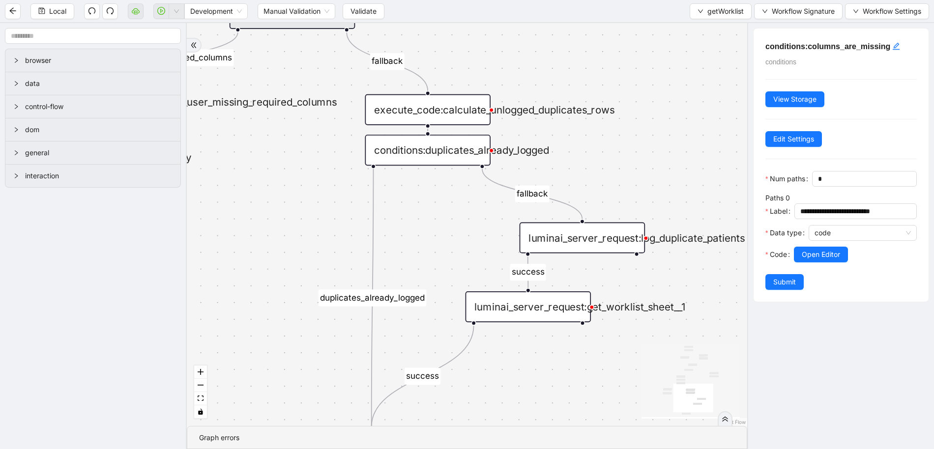
drag, startPoint x: 651, startPoint y: 100, endPoint x: 615, endPoint y: 60, distance: 53.6
click at [615, 60] on div "has_missing_required_columns fallback fallback success fallback already_has_col…" at bounding box center [467, 224] width 560 height 403
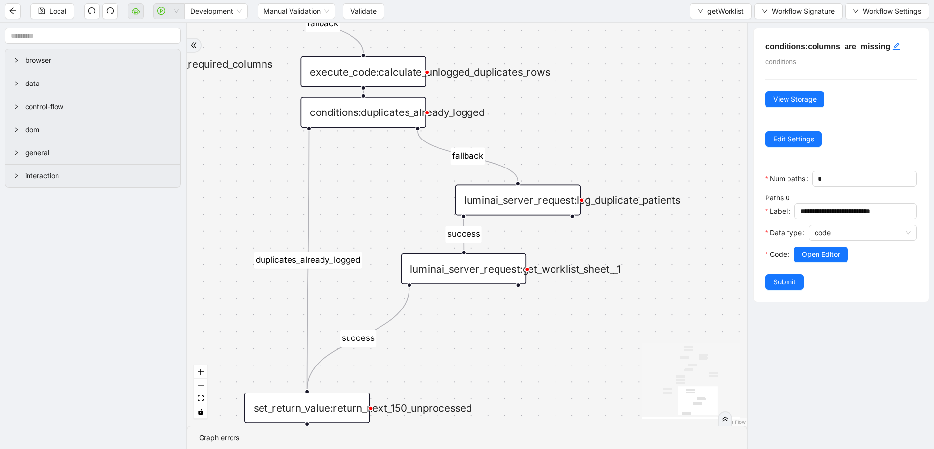
drag, startPoint x: 649, startPoint y: 155, endPoint x: 584, endPoint y: 117, distance: 74.7
click at [584, 117] on div "has_missing_required_columns fallback fallback success fallback already_has_col…" at bounding box center [467, 224] width 560 height 403
click at [377, 76] on div "execute_code:calculate_unlogged_duplicates_rows" at bounding box center [362, 72] width 125 height 31
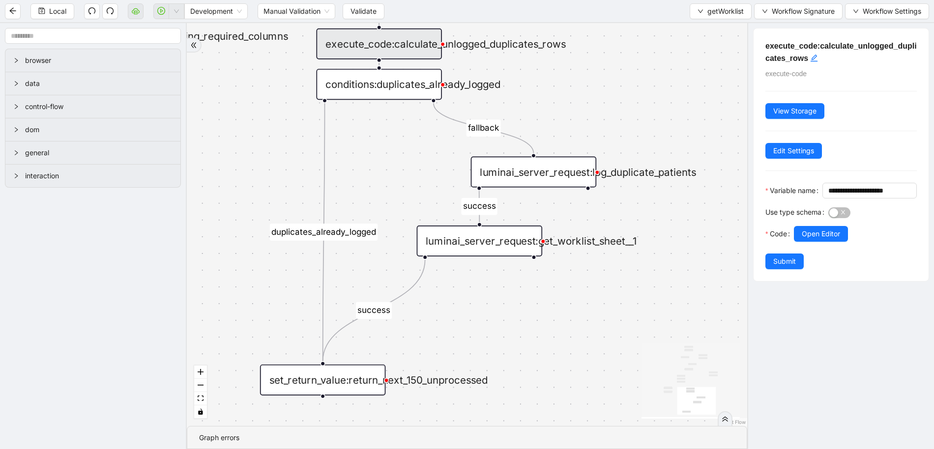
drag, startPoint x: 367, startPoint y: 212, endPoint x: 382, endPoint y: 184, distance: 32.1
click at [382, 184] on div "has_missing_required_columns fallback fallback success fallback already_has_col…" at bounding box center [467, 224] width 560 height 403
click at [378, 90] on div "conditions:duplicates_already_logged" at bounding box center [378, 84] width 125 height 31
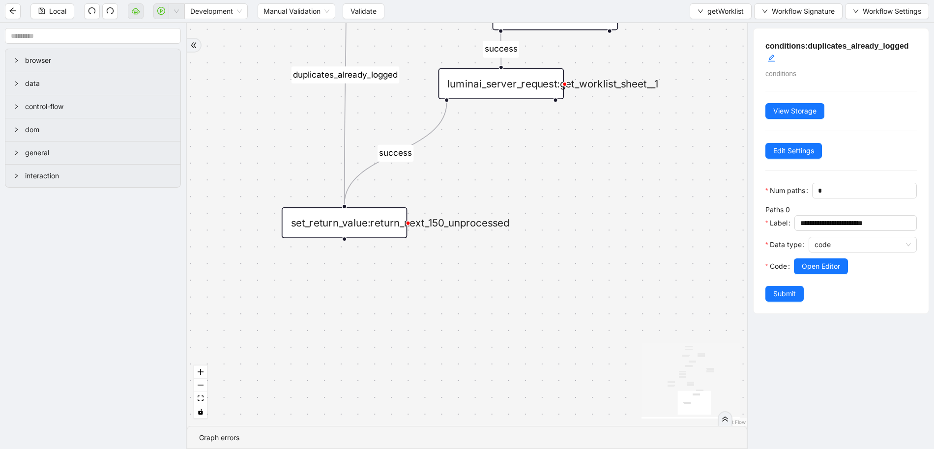
drag, startPoint x: 355, startPoint y: 269, endPoint x: 377, endPoint y: 112, distance: 158.7
click at [377, 112] on div "has_missing_required_columns fallback fallback success fallback already_has_col…" at bounding box center [467, 224] width 560 height 403
click at [325, 216] on div "set_return_value:return_next_150_unprocessed" at bounding box center [344, 222] width 125 height 31
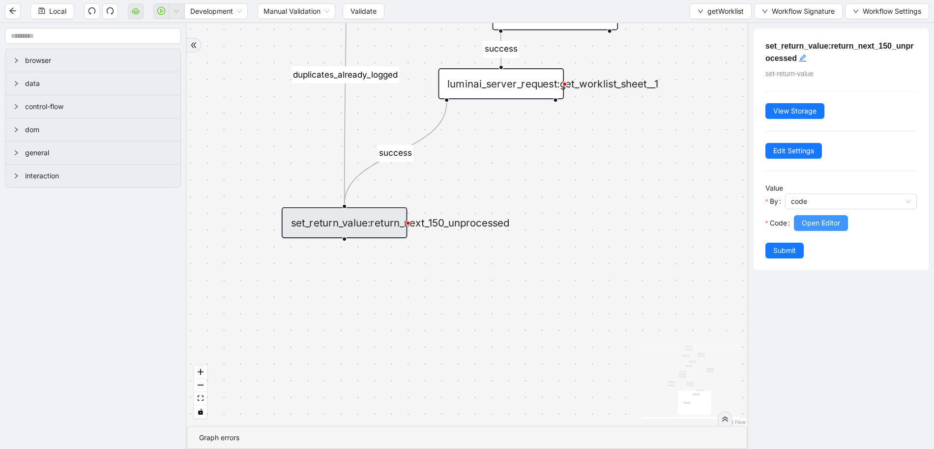
click at [828, 223] on span "Open Editor" at bounding box center [820, 223] width 38 height 11
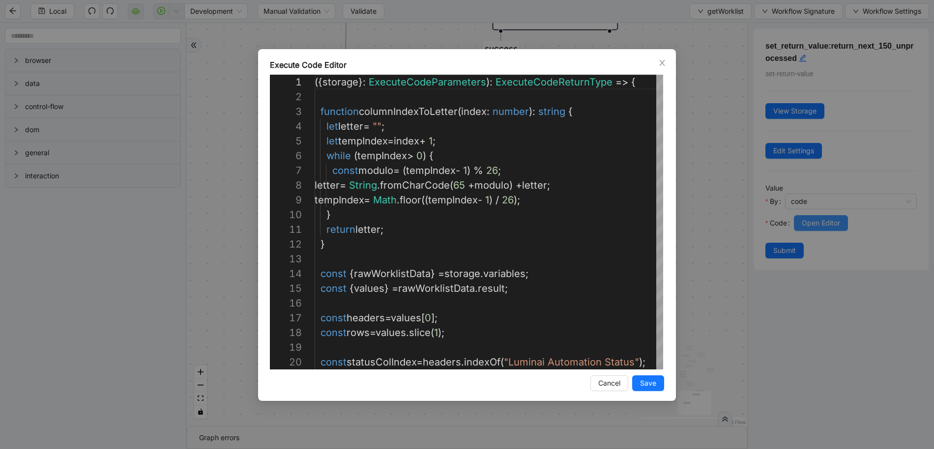
scroll to position [147, 0]
click at [689, 202] on div "Execute Code Editor 1 2 3 4 5 6 7 8 9 10 11 12 13 14 15 16 17 18 19 20 ({ stora…" at bounding box center [467, 224] width 934 height 449
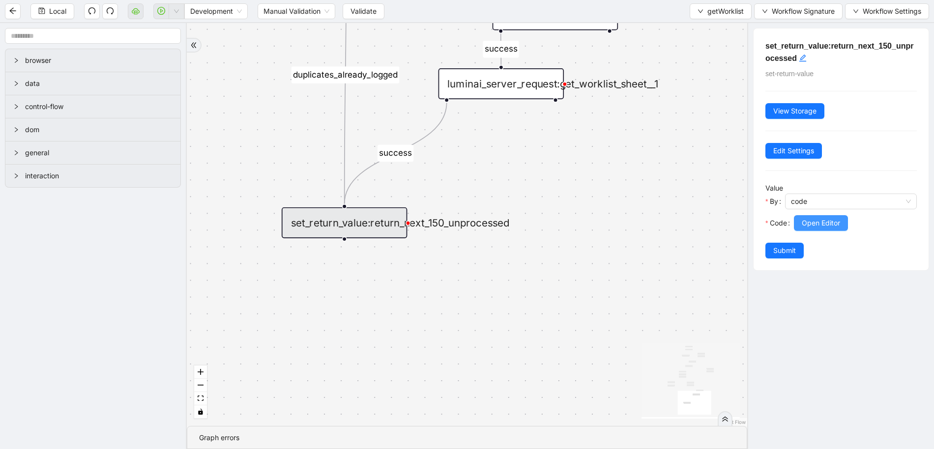
click at [825, 227] on span "Open Editor" at bounding box center [820, 223] width 38 height 11
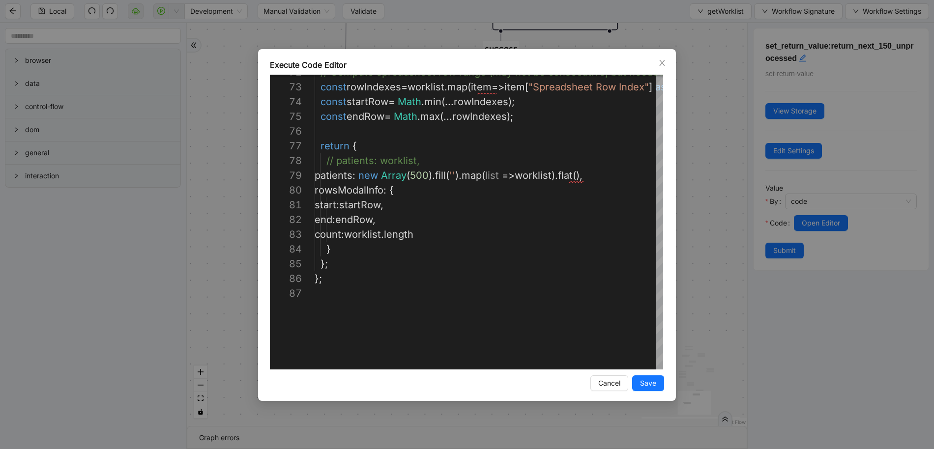
click at [689, 100] on div "Execute Code Editor 74 75 76 77 78 79 80 81 82 83 84 85 86 87 72 73 const start…" at bounding box center [467, 224] width 934 height 449
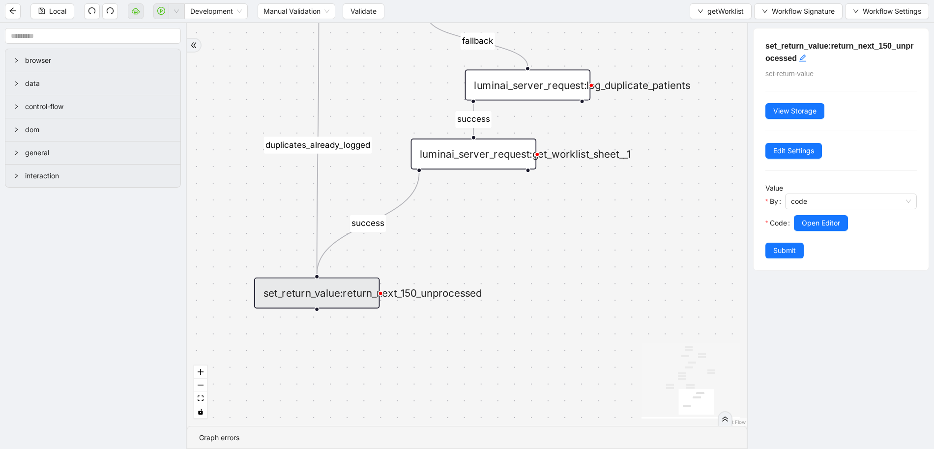
drag, startPoint x: 644, startPoint y: 109, endPoint x: 568, endPoint y: 321, distance: 224.9
click at [570, 342] on div "has_missing_required_columns fallback fallback success fallback already_has_col…" at bounding box center [467, 224] width 560 height 403
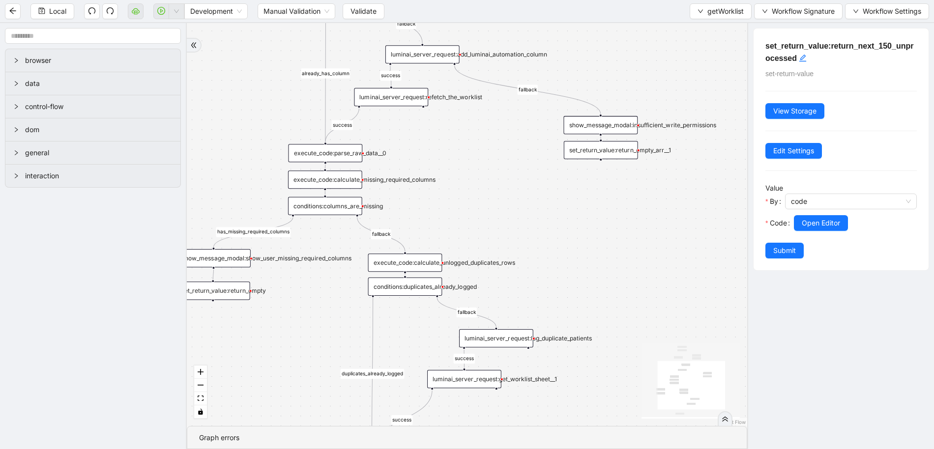
drag, startPoint x: 525, startPoint y: 119, endPoint x: 539, endPoint y: 366, distance: 247.1
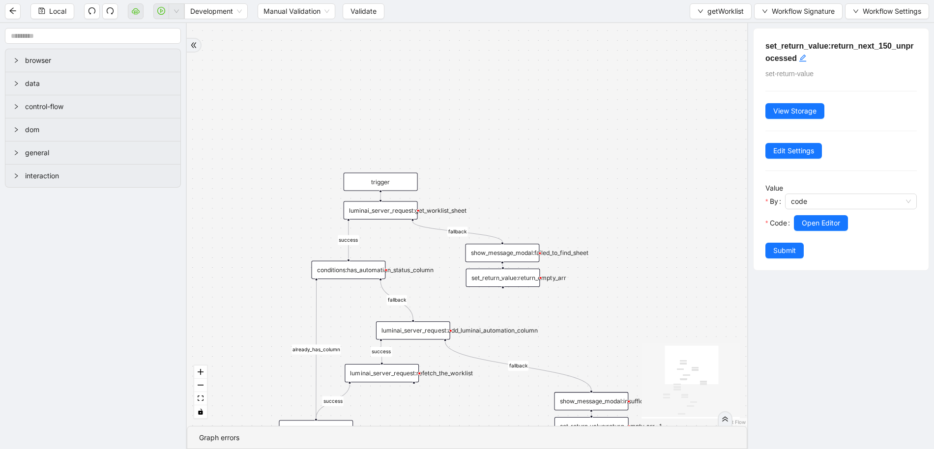
drag, startPoint x: 489, startPoint y: 127, endPoint x: 460, endPoint y: 281, distance: 157.1
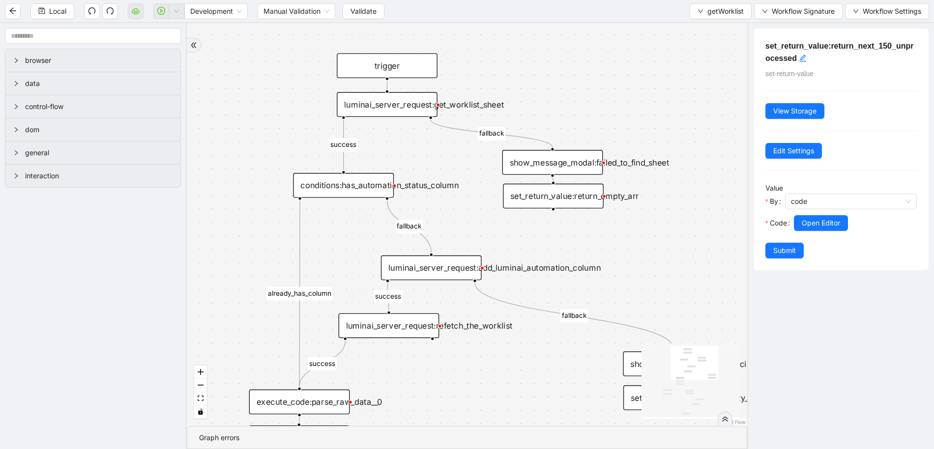
drag, startPoint x: 521, startPoint y: 186, endPoint x: 546, endPoint y: 80, distance: 109.0
click at [546, 80] on div "has_missing_required_columns fallback fallback success fallback already_has_col…" at bounding box center [467, 224] width 560 height 403
